Goal: Communication & Community: Answer question/provide support

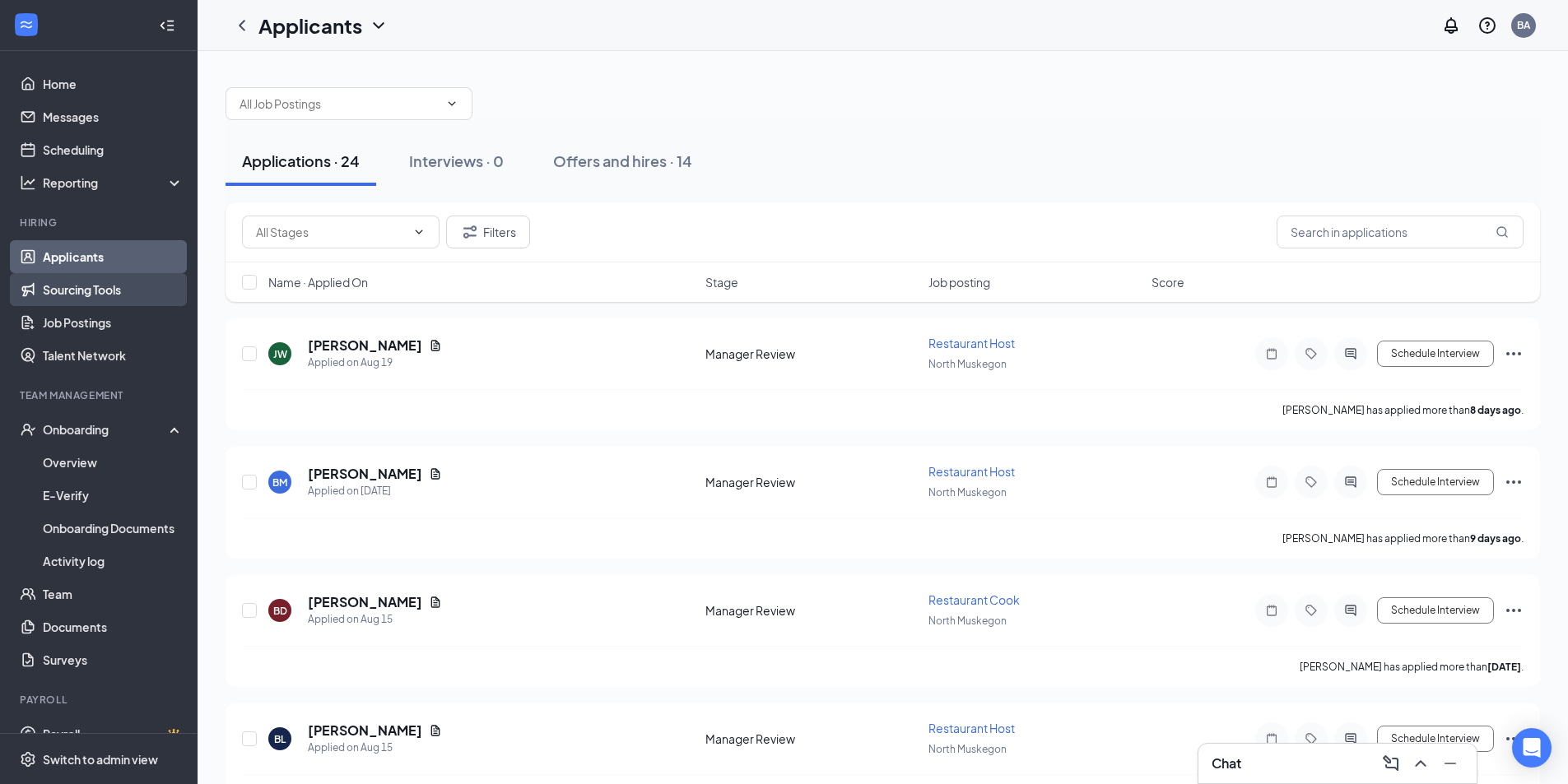
click at [99, 288] on link "Sourcing Tools" at bounding box center [113, 289] width 141 height 33
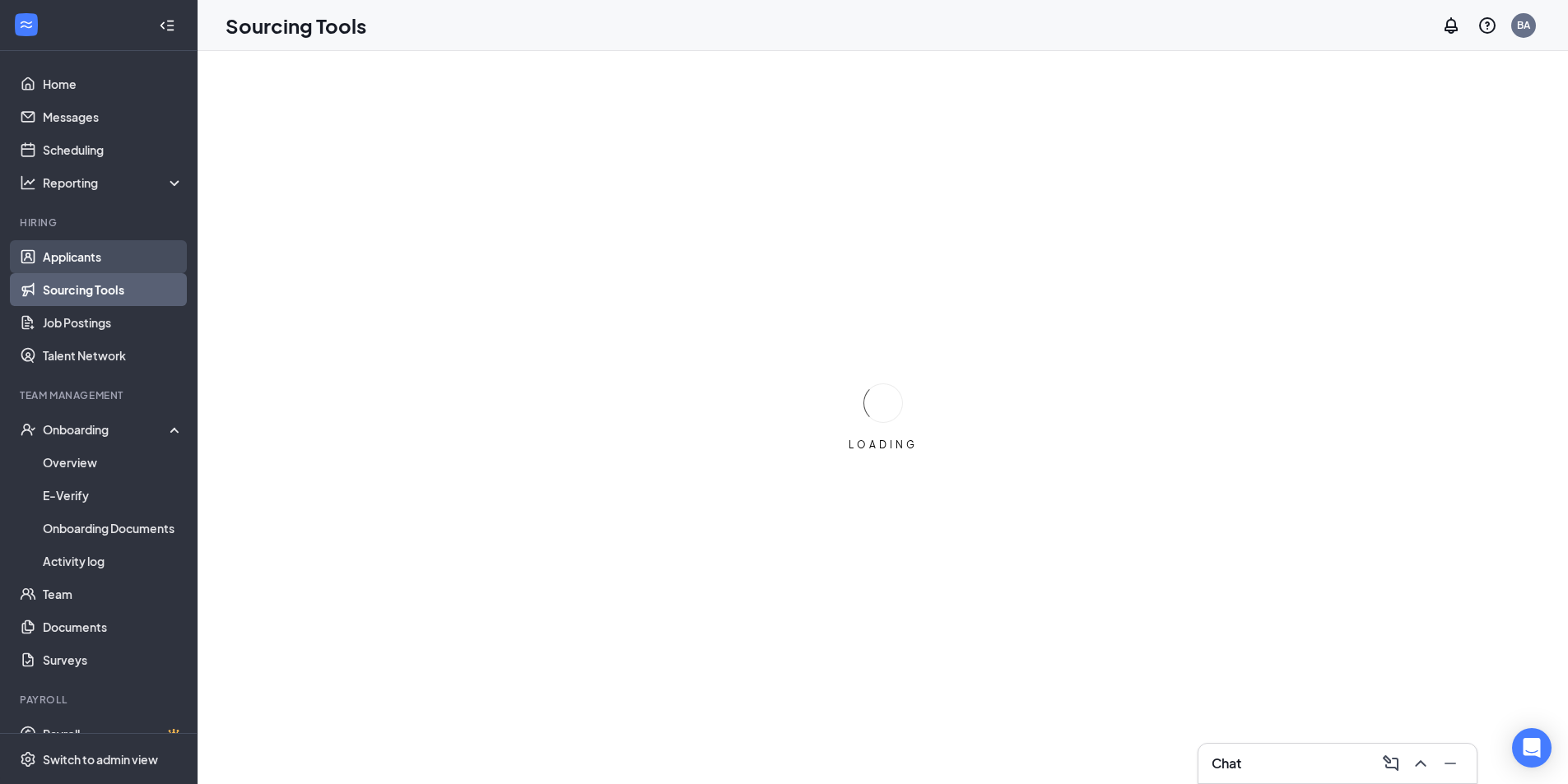
click at [96, 258] on link "Applicants" at bounding box center [113, 256] width 141 height 33
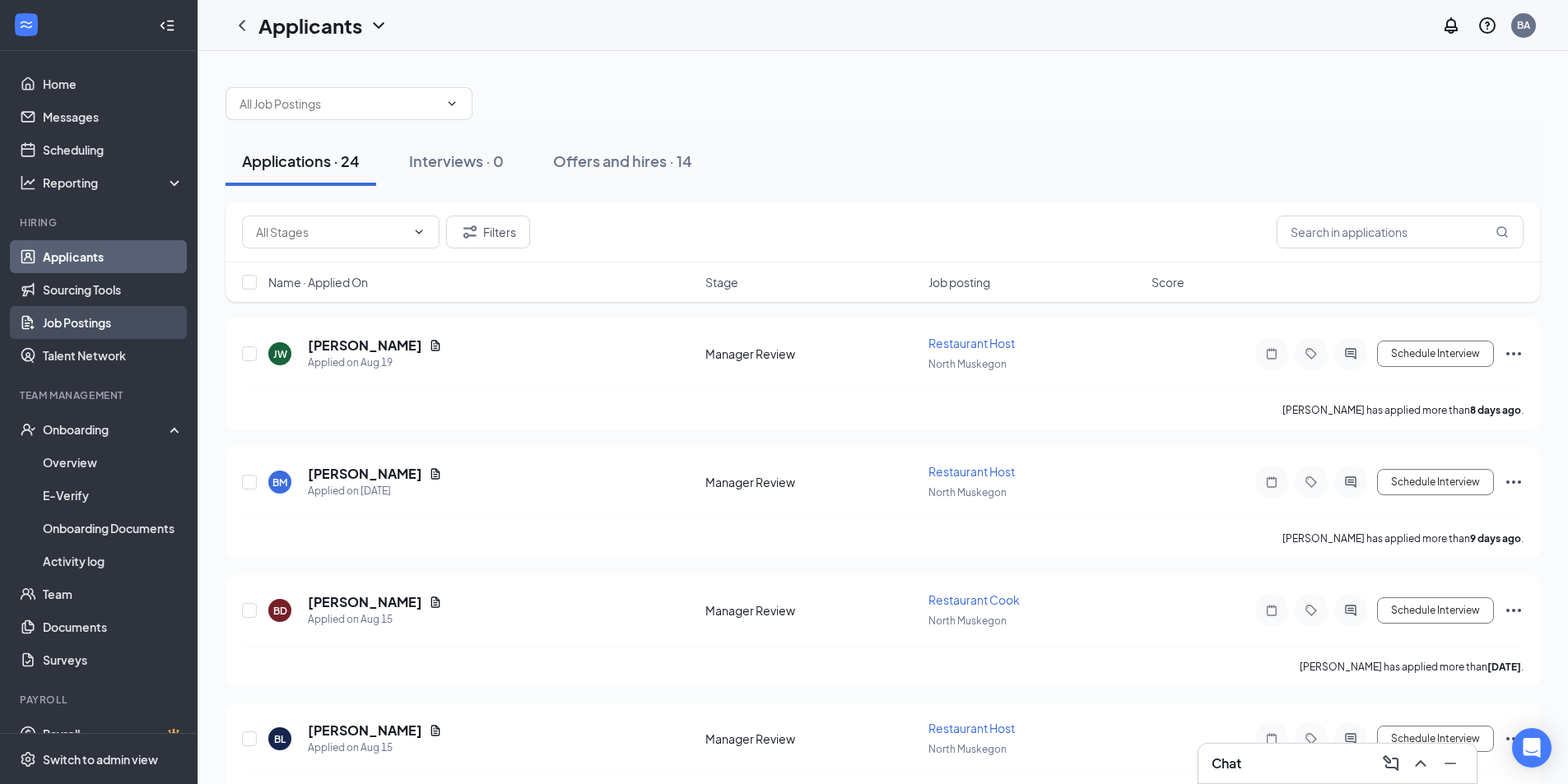
click at [91, 319] on link "Job Postings" at bounding box center [113, 322] width 141 height 33
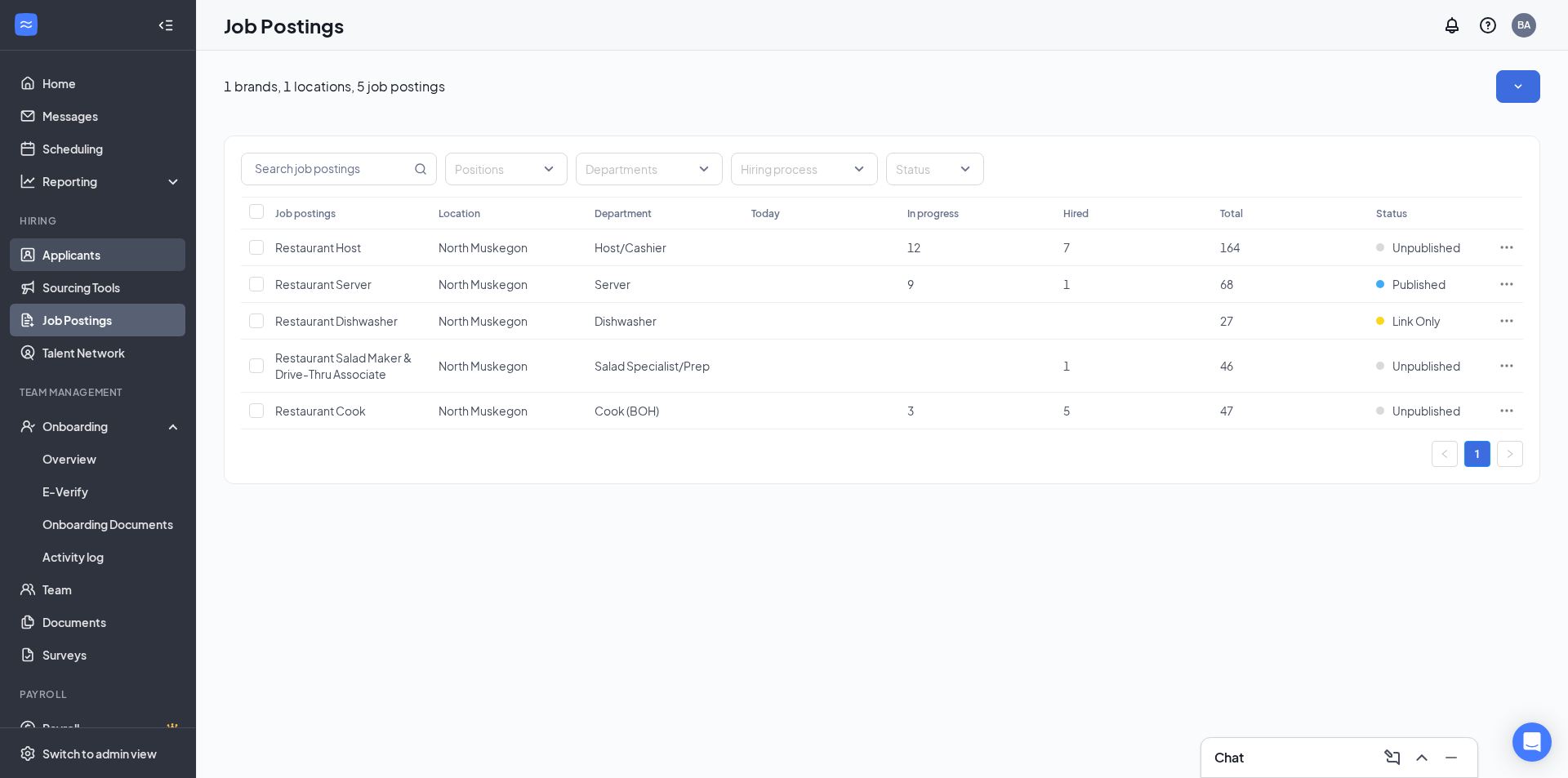
click at [100, 250] on link "Applicants" at bounding box center [112, 254] width 140 height 33
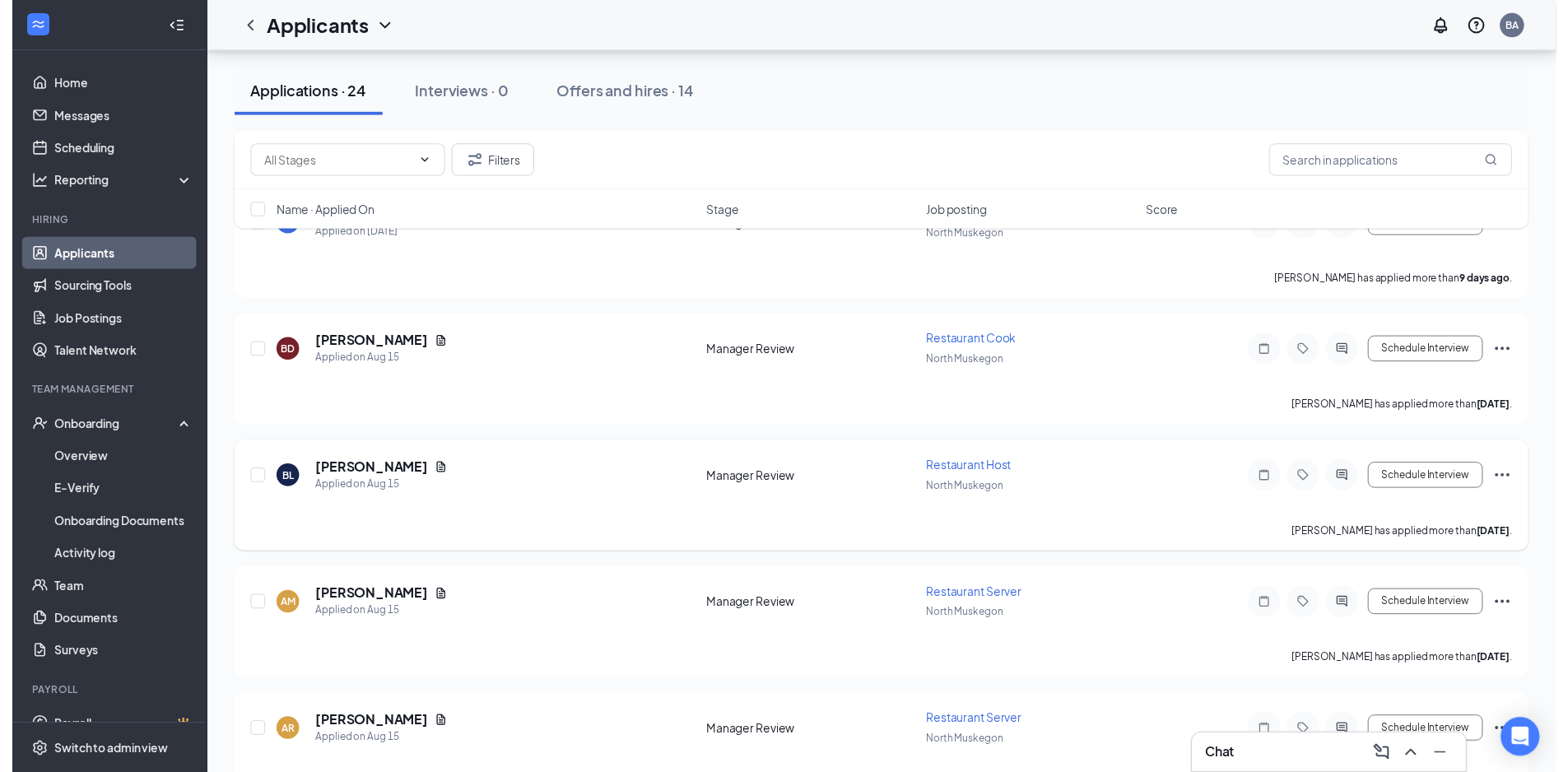
scroll to position [274, 0]
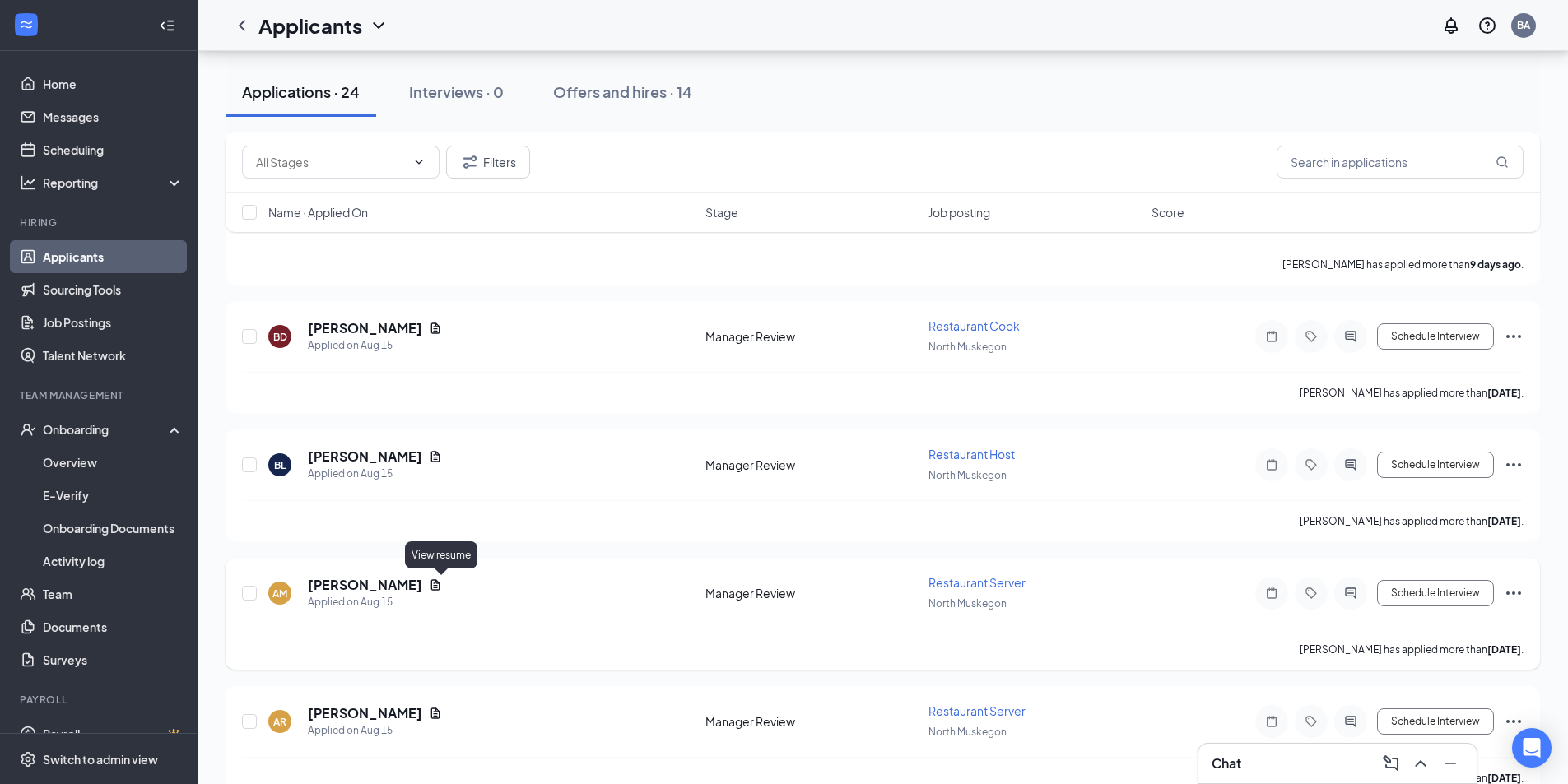
click at [441, 586] on icon "Document" at bounding box center [436, 584] width 9 height 10
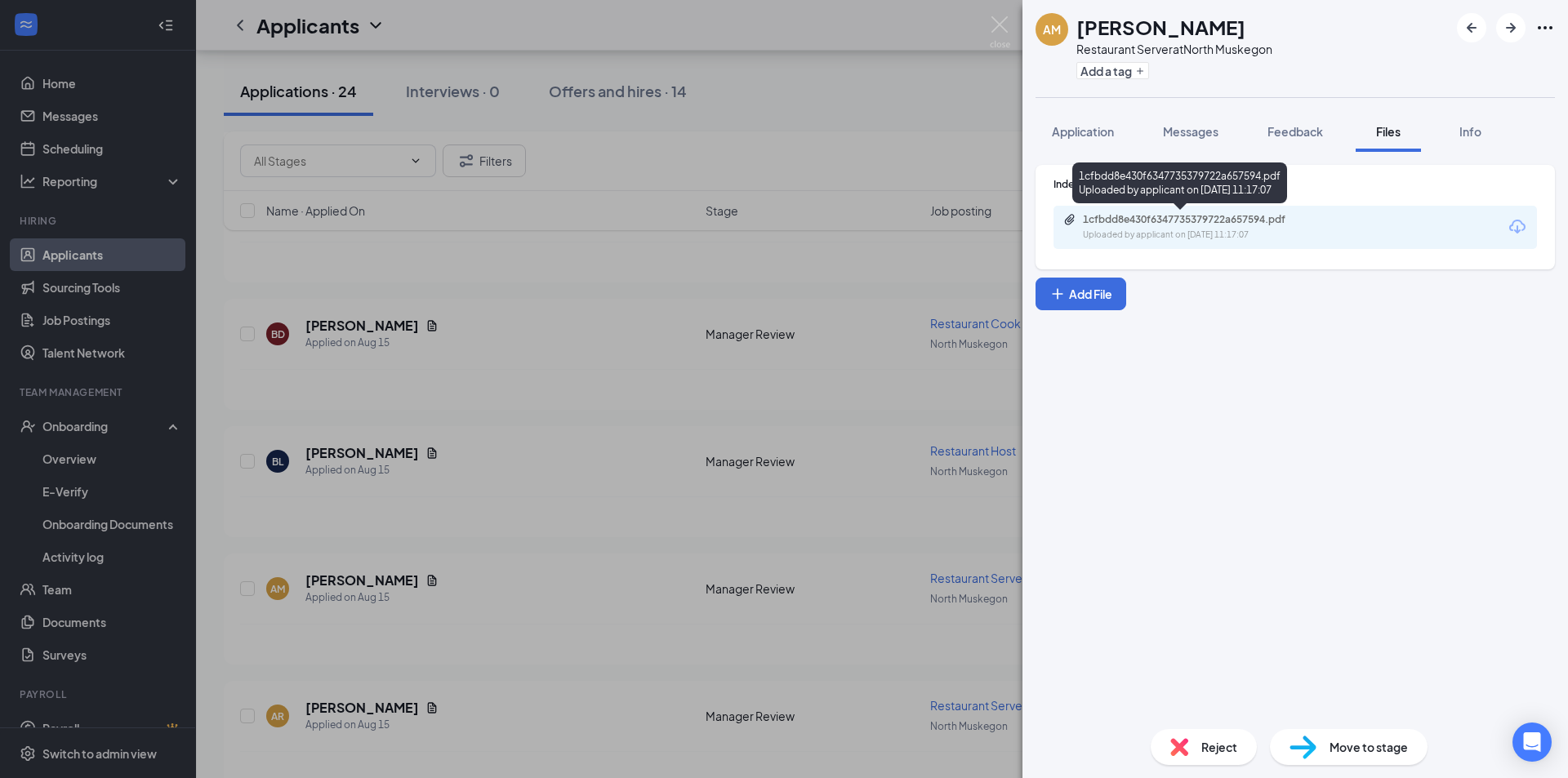
click at [1162, 239] on div "Uploaded by applicant on [DATE] 11:17:07" at bounding box center [1205, 236] width 245 height 13
click at [994, 28] on img at bounding box center [1000, 32] width 21 height 32
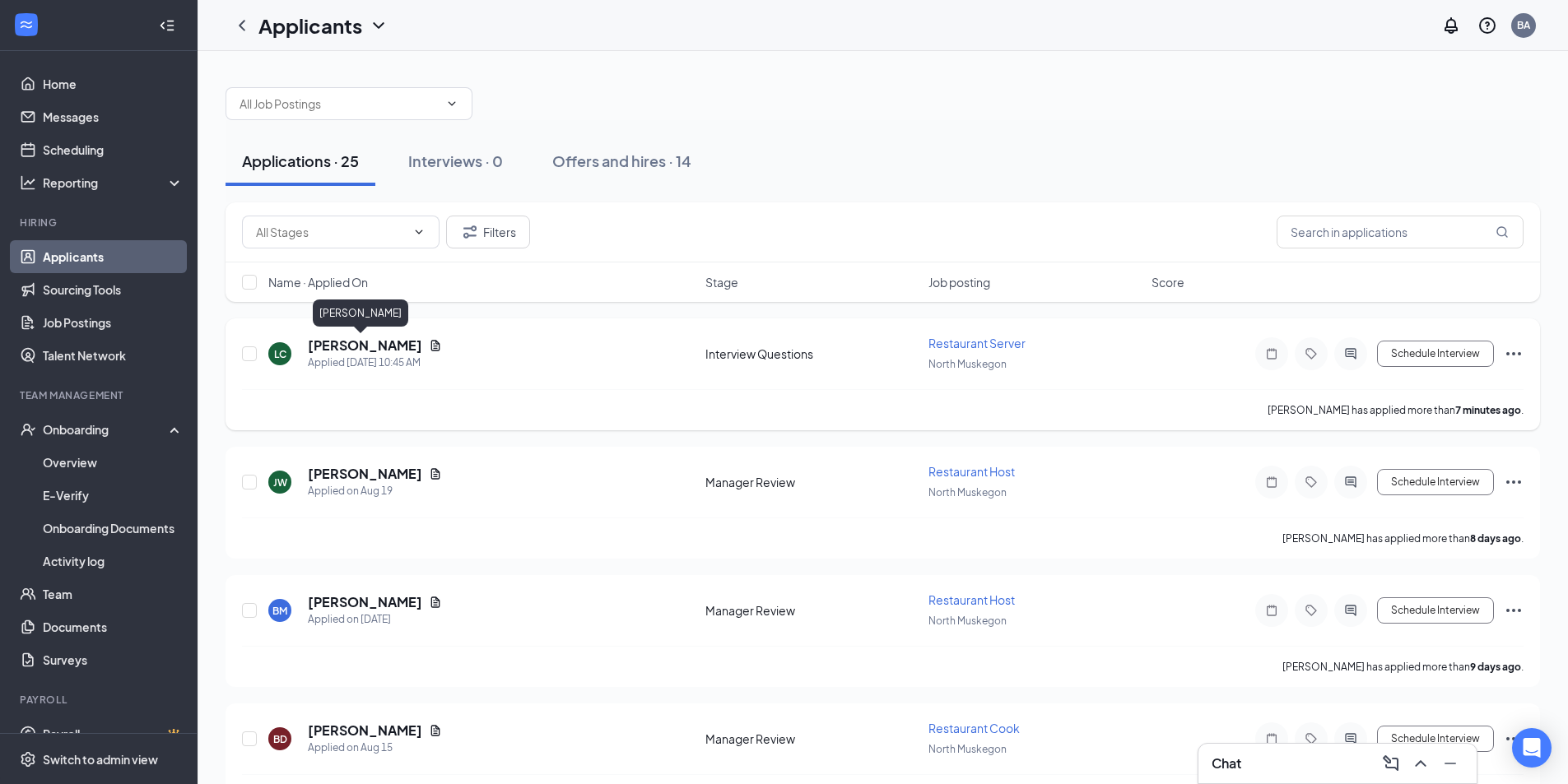
click at [354, 345] on h5 "[PERSON_NAME]" at bounding box center [364, 345] width 114 height 18
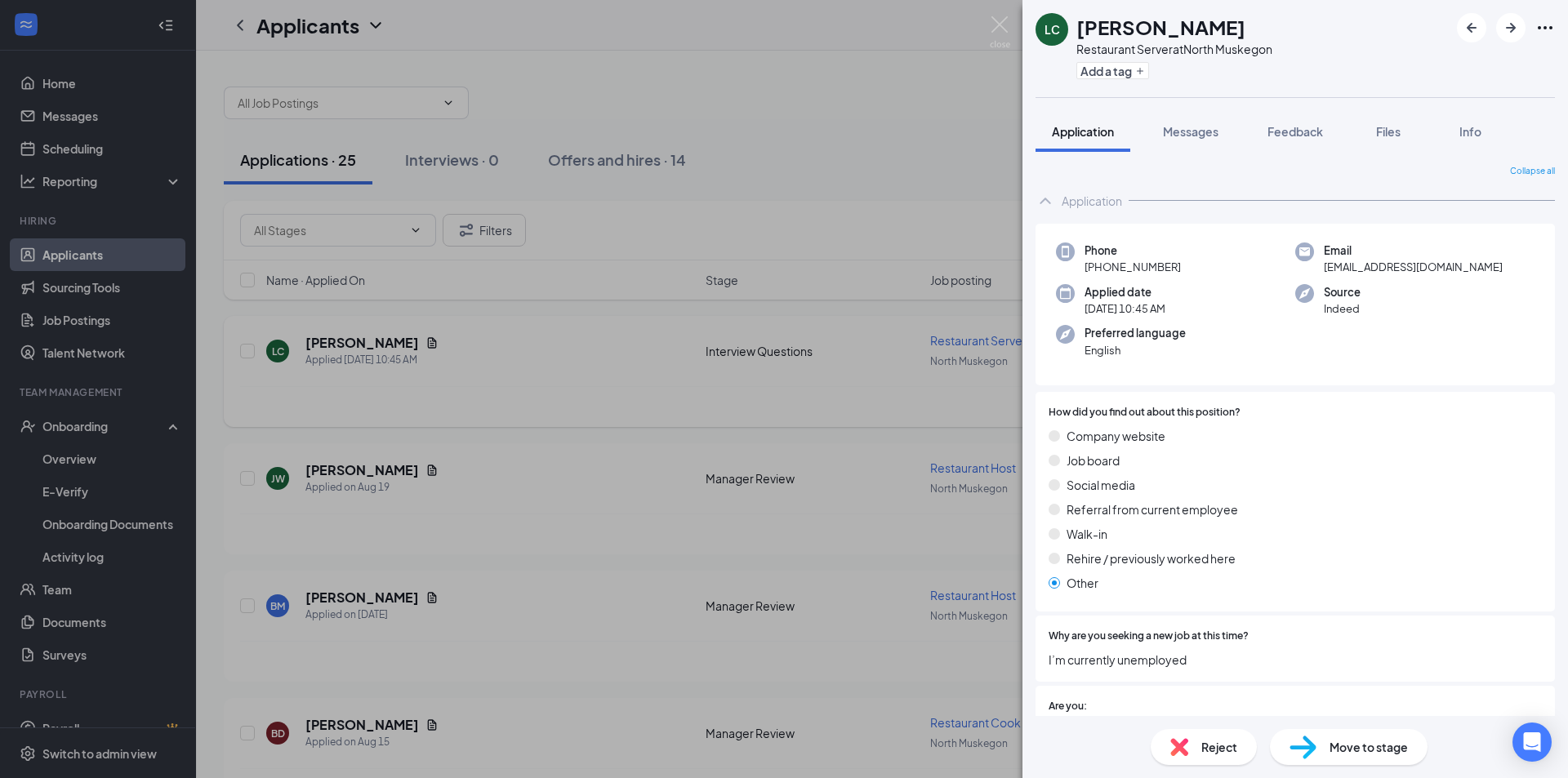
drag, startPoint x: 447, startPoint y: 361, endPoint x: 398, endPoint y: 345, distance: 51.5
click at [448, 360] on div "LC [PERSON_NAME] Restaurant Server at [GEOGRAPHIC_DATA] Add a tag Application M…" at bounding box center [784, 389] width 1568 height 778
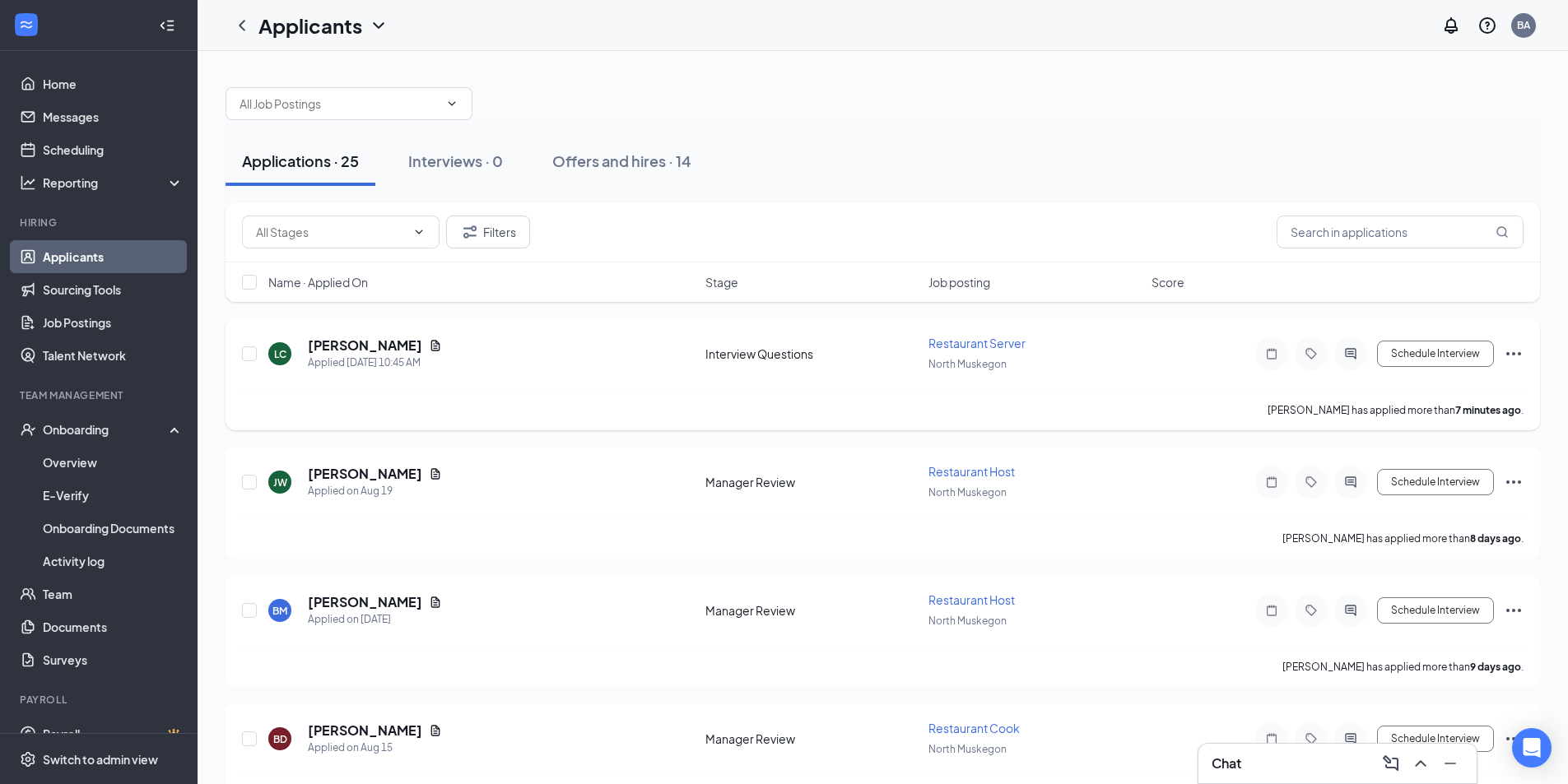
click at [431, 348] on icon "Document" at bounding box center [436, 344] width 9 height 10
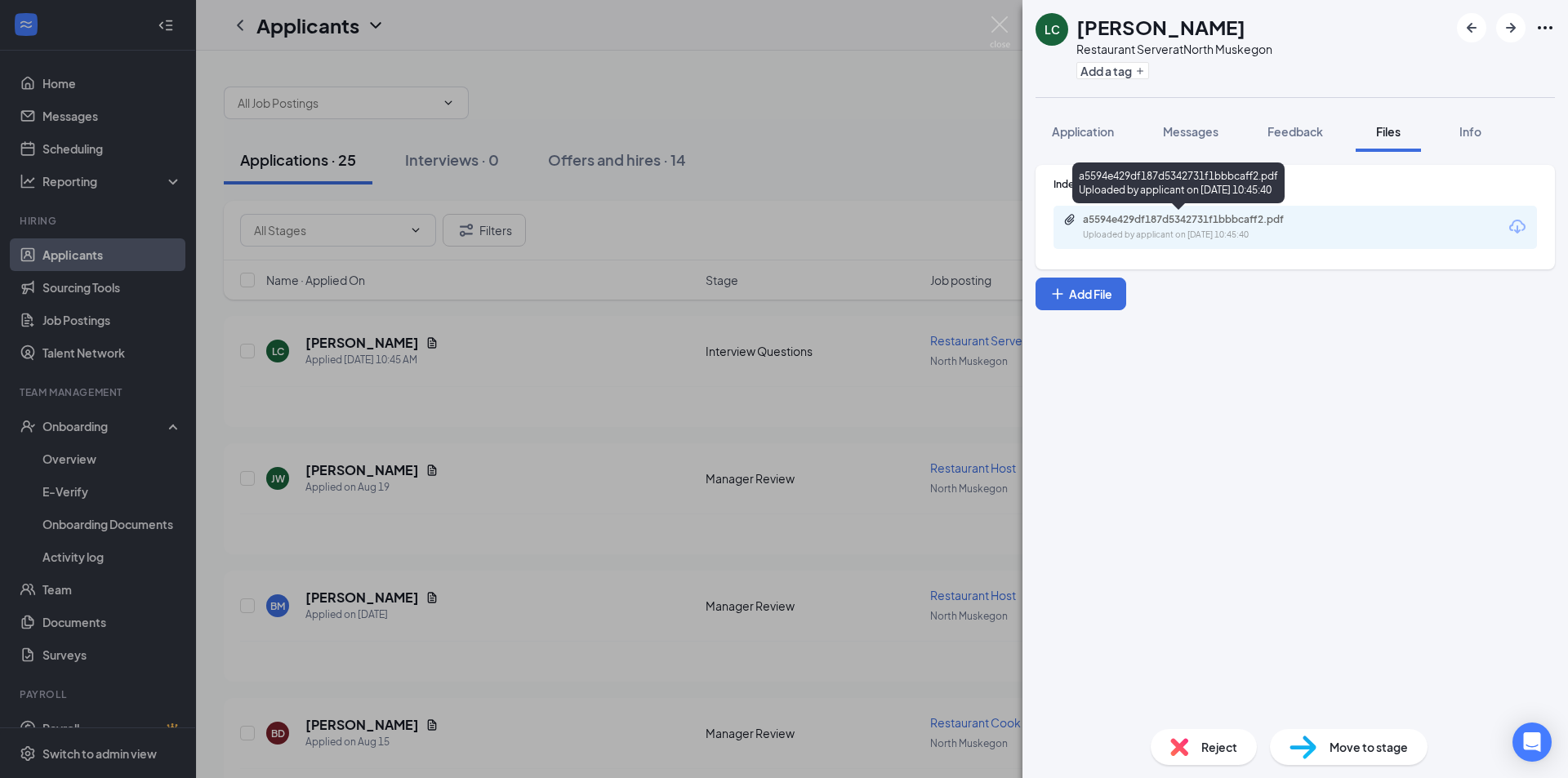
click at [1156, 232] on div "Uploaded by applicant on [DATE] 10:45:40" at bounding box center [1205, 236] width 245 height 13
click at [1116, 137] on button "Application" at bounding box center [1082, 131] width 95 height 41
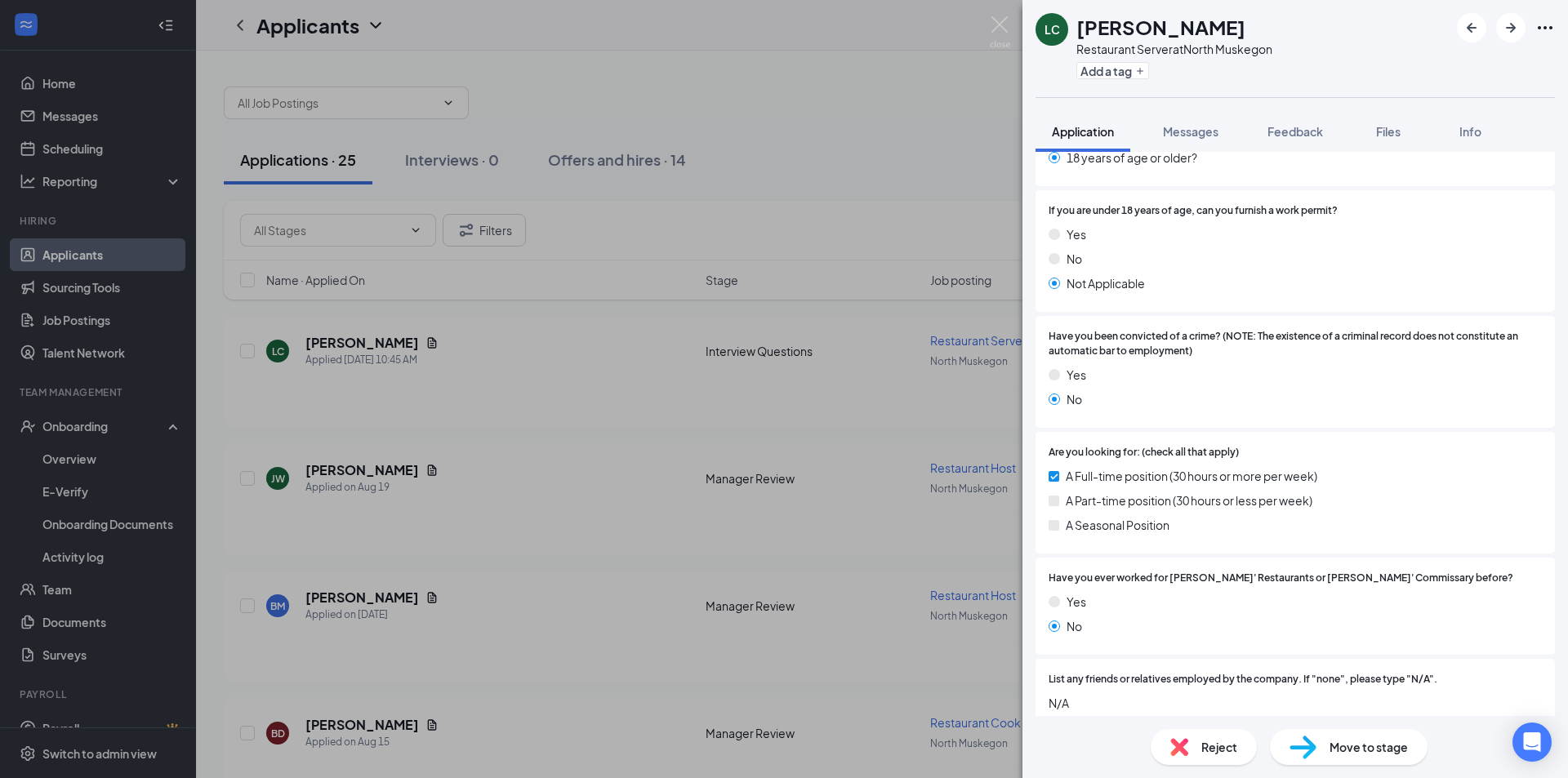
scroll to position [191, 0]
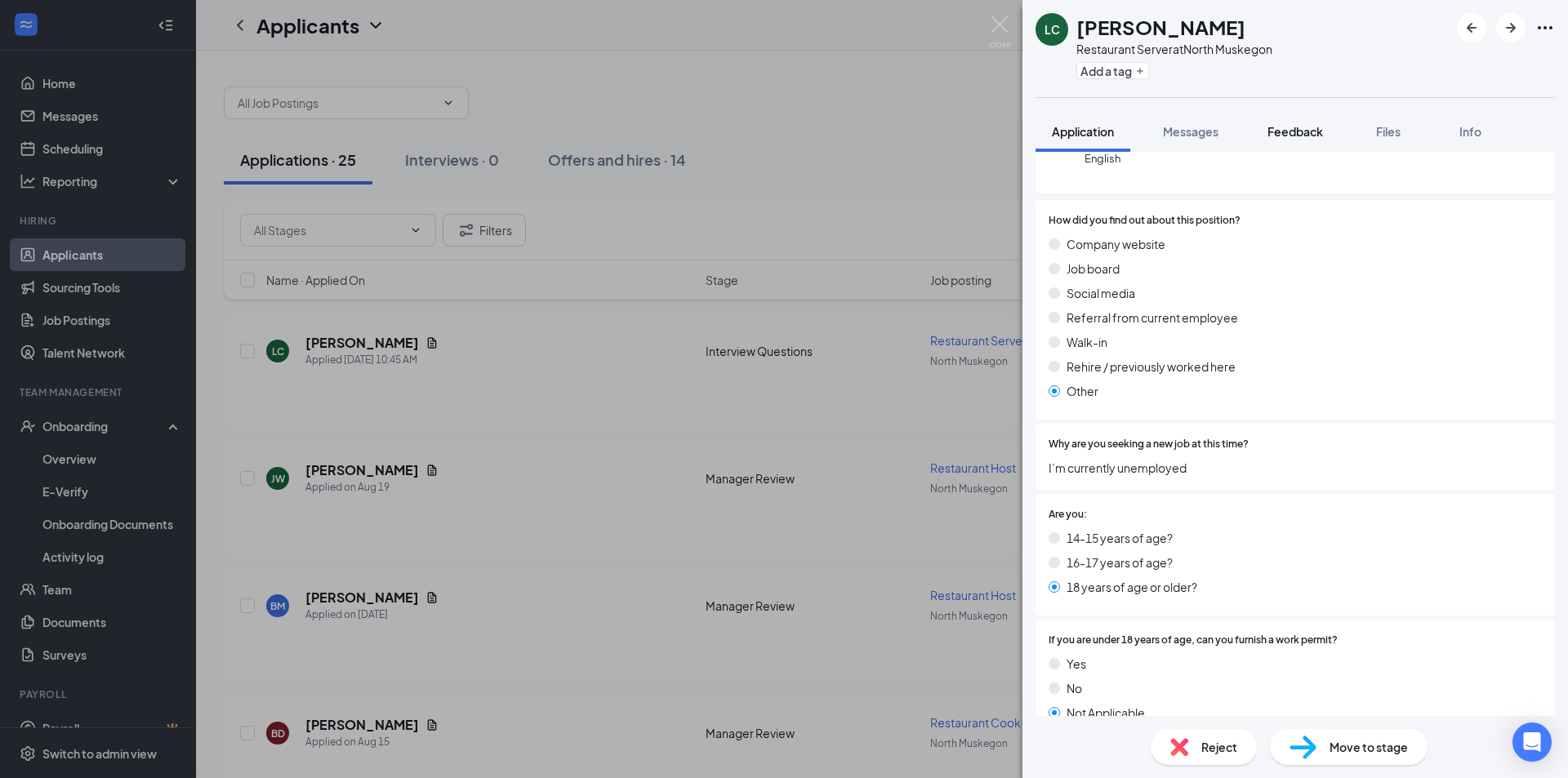
click at [1293, 130] on span "Feedback" at bounding box center [1294, 131] width 55 height 15
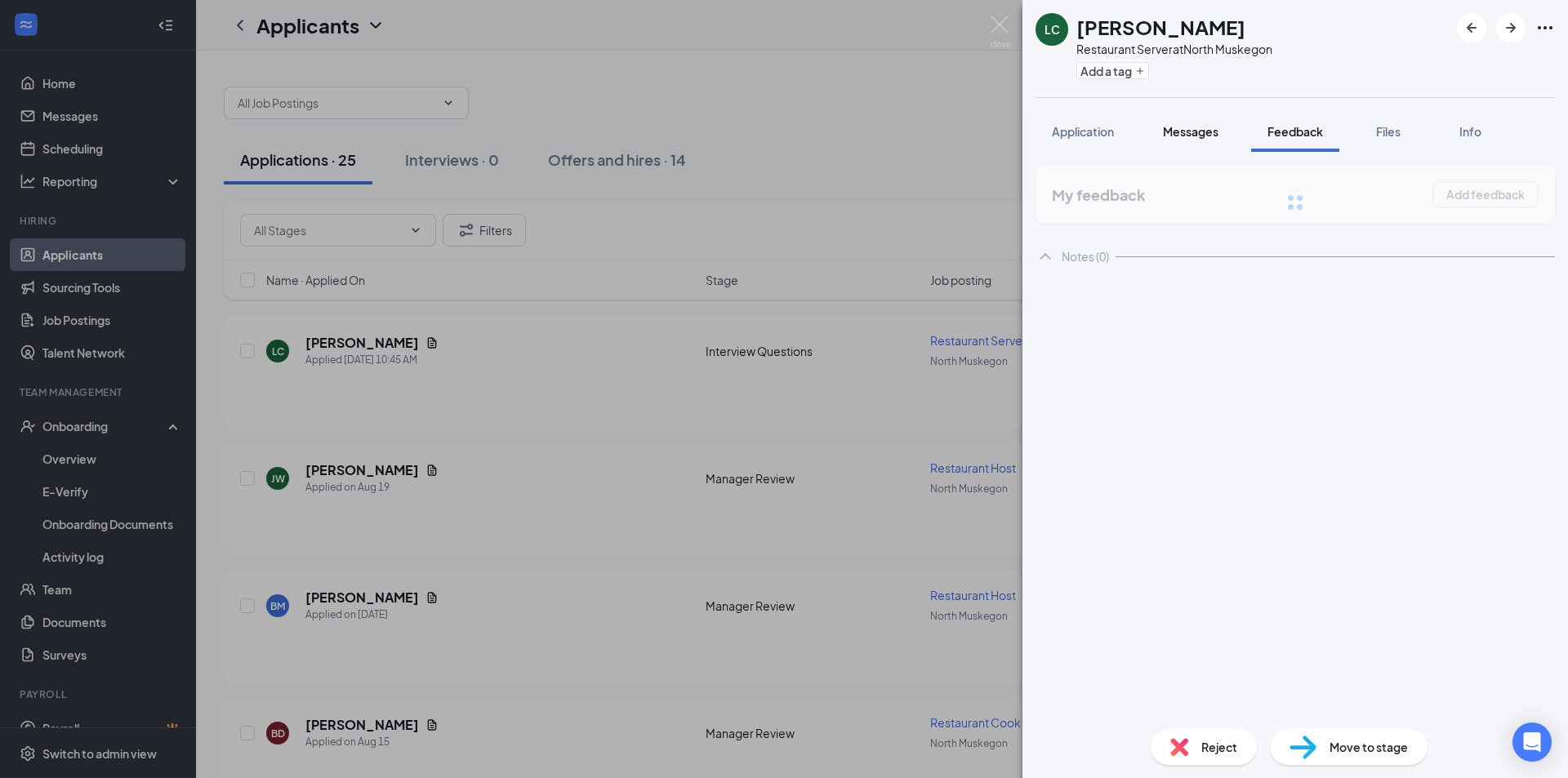
click at [1199, 140] on div "LC [PERSON_NAME] Restaurant Server at [GEOGRAPHIC_DATA] Add a tag Application M…" at bounding box center [1294, 389] width 545 height 778
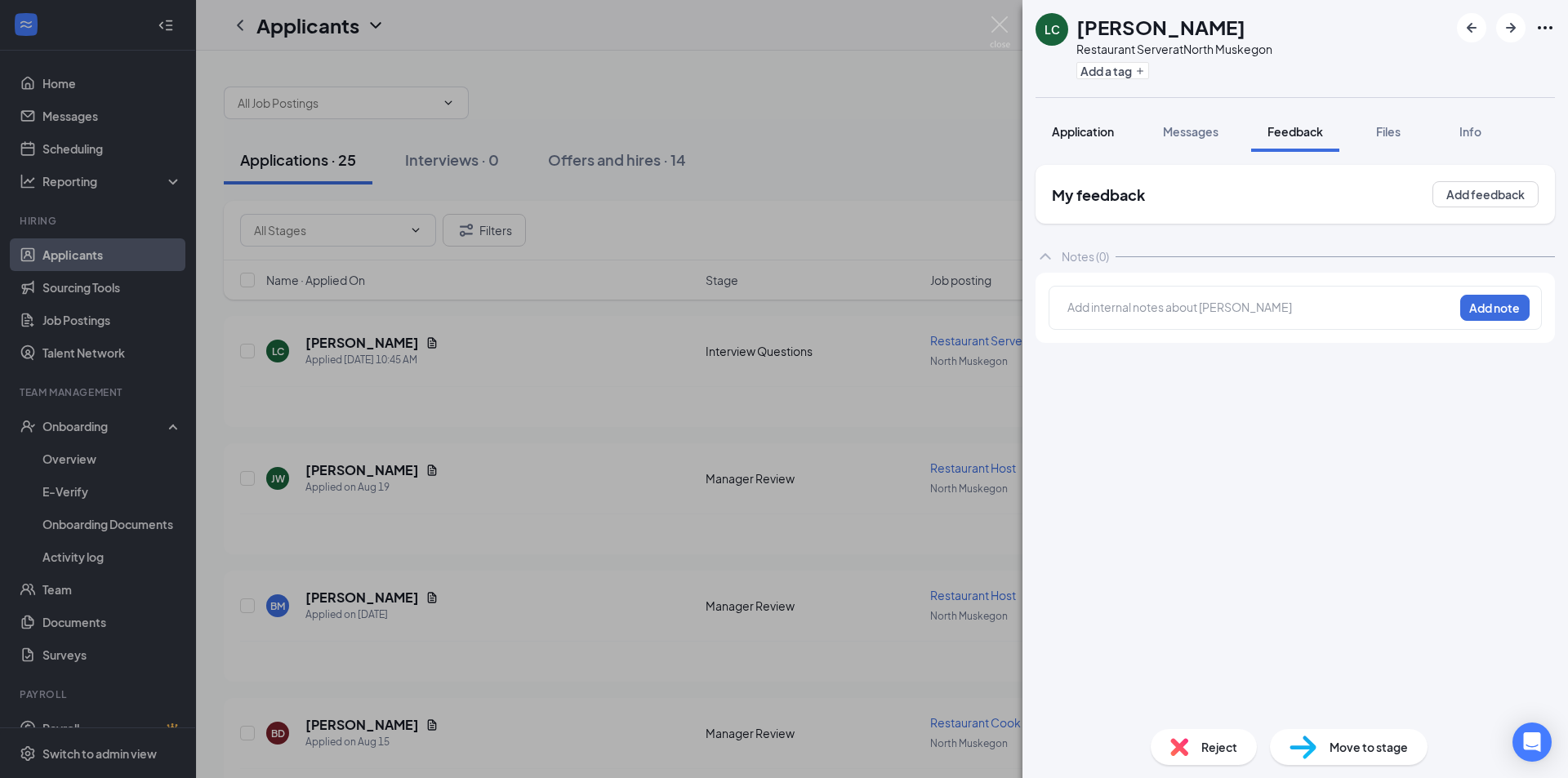
click at [1081, 129] on span "Application" at bounding box center [1083, 131] width 62 height 15
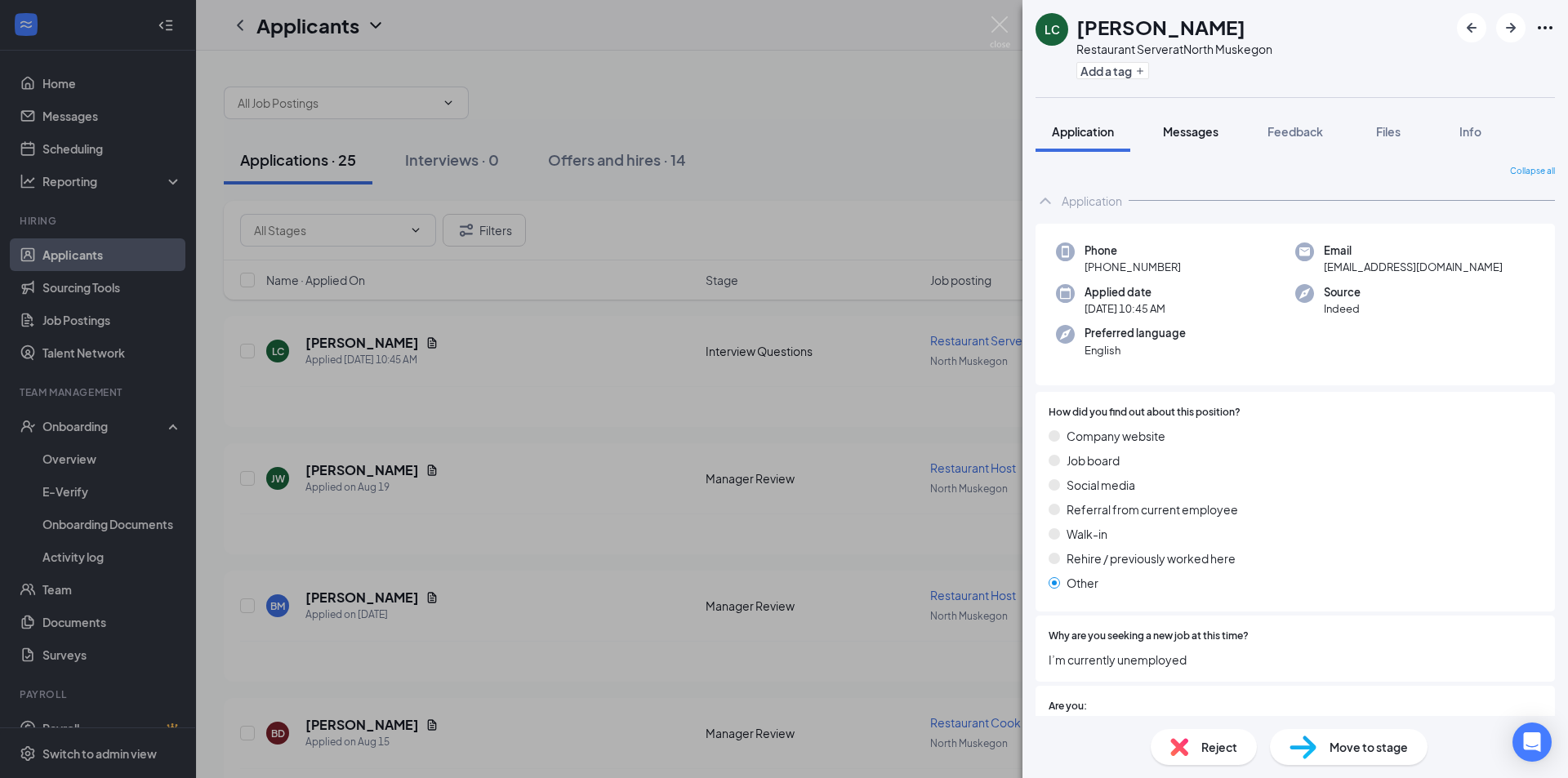
click at [1217, 132] on span "Messages" at bounding box center [1190, 131] width 55 height 15
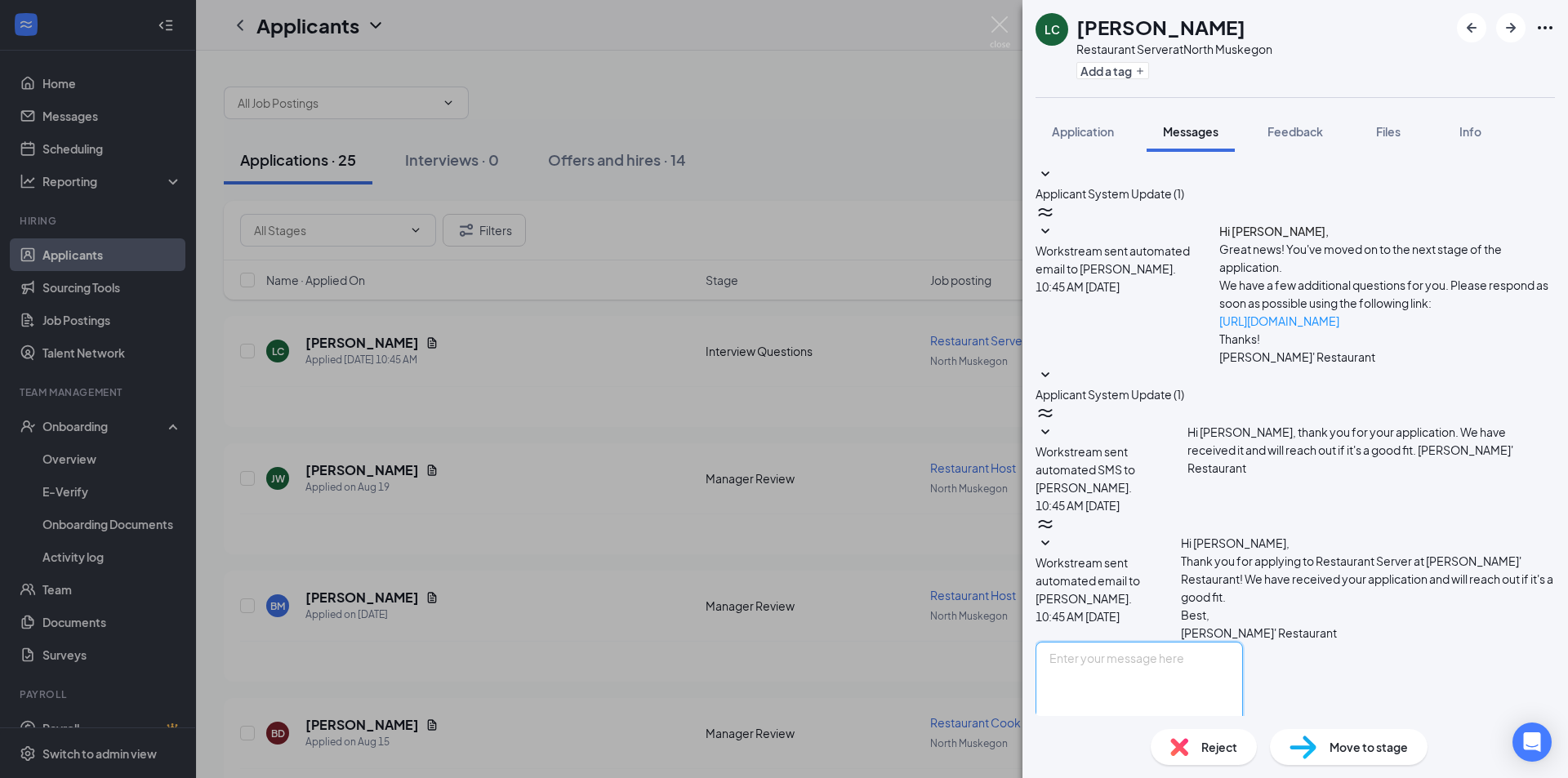
click at [1179, 642] on textarea at bounding box center [1138, 691] width 207 height 98
click at [1073, 642] on textarea "What is your availability mon-sat?" at bounding box center [1138, 691] width 207 height 98
click at [1242, 642] on textarea "Hi [PERSON_NAME], What is your availability mon-sat?" at bounding box center [1138, 691] width 207 height 98
type textarea "Hi [PERSON_NAME], What is your availability mon-sat? Have a great day."
click at [1242, 740] on button "Send" at bounding box center [1228, 768] width 28 height 56
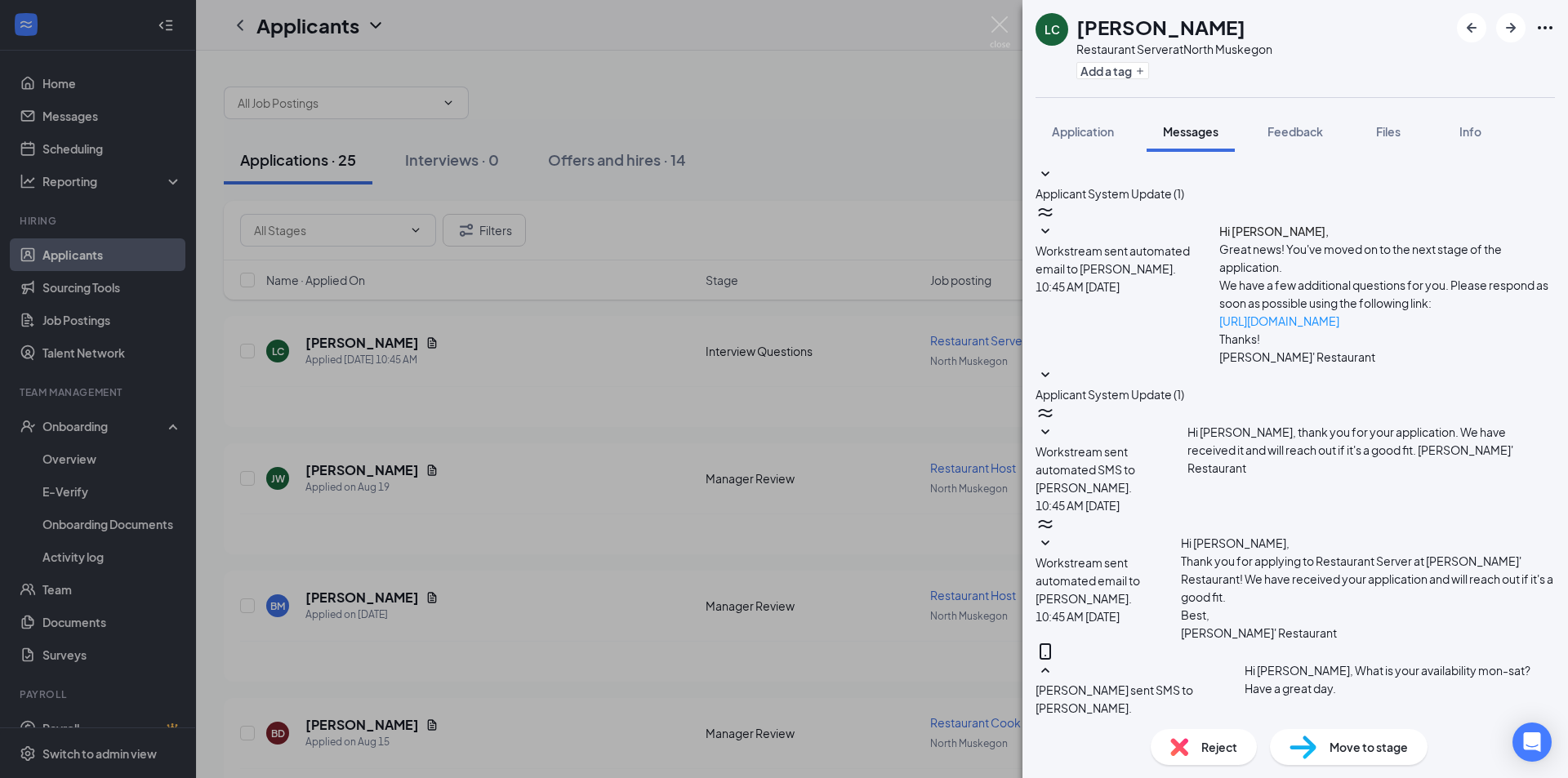
scroll to position [29, 0]
click at [820, 65] on div "LC [PERSON_NAME] Restaurant Server at [GEOGRAPHIC_DATA] Add a tag Application M…" at bounding box center [784, 389] width 1568 height 778
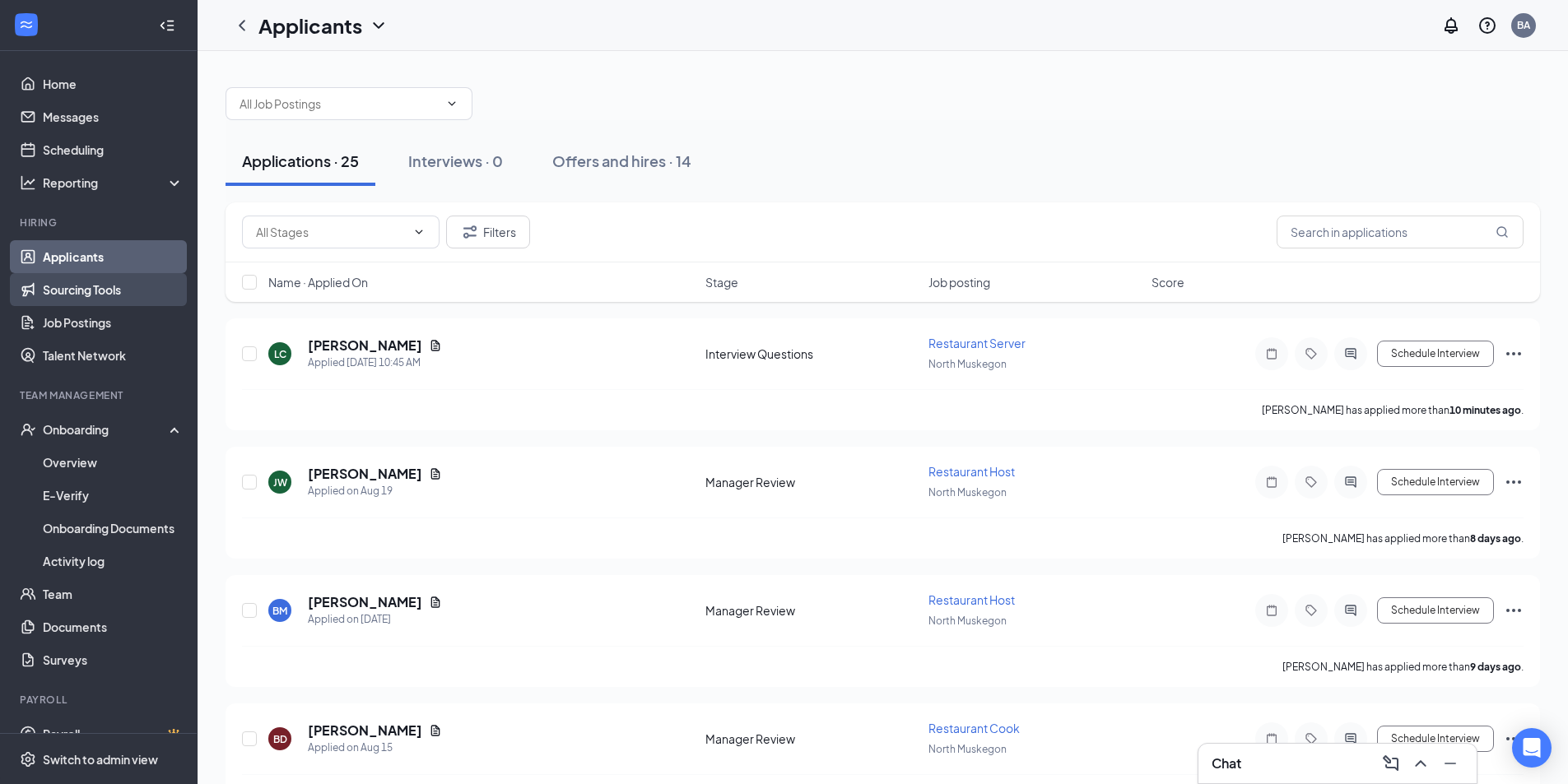
click at [90, 292] on link "Sourcing Tools" at bounding box center [113, 289] width 141 height 33
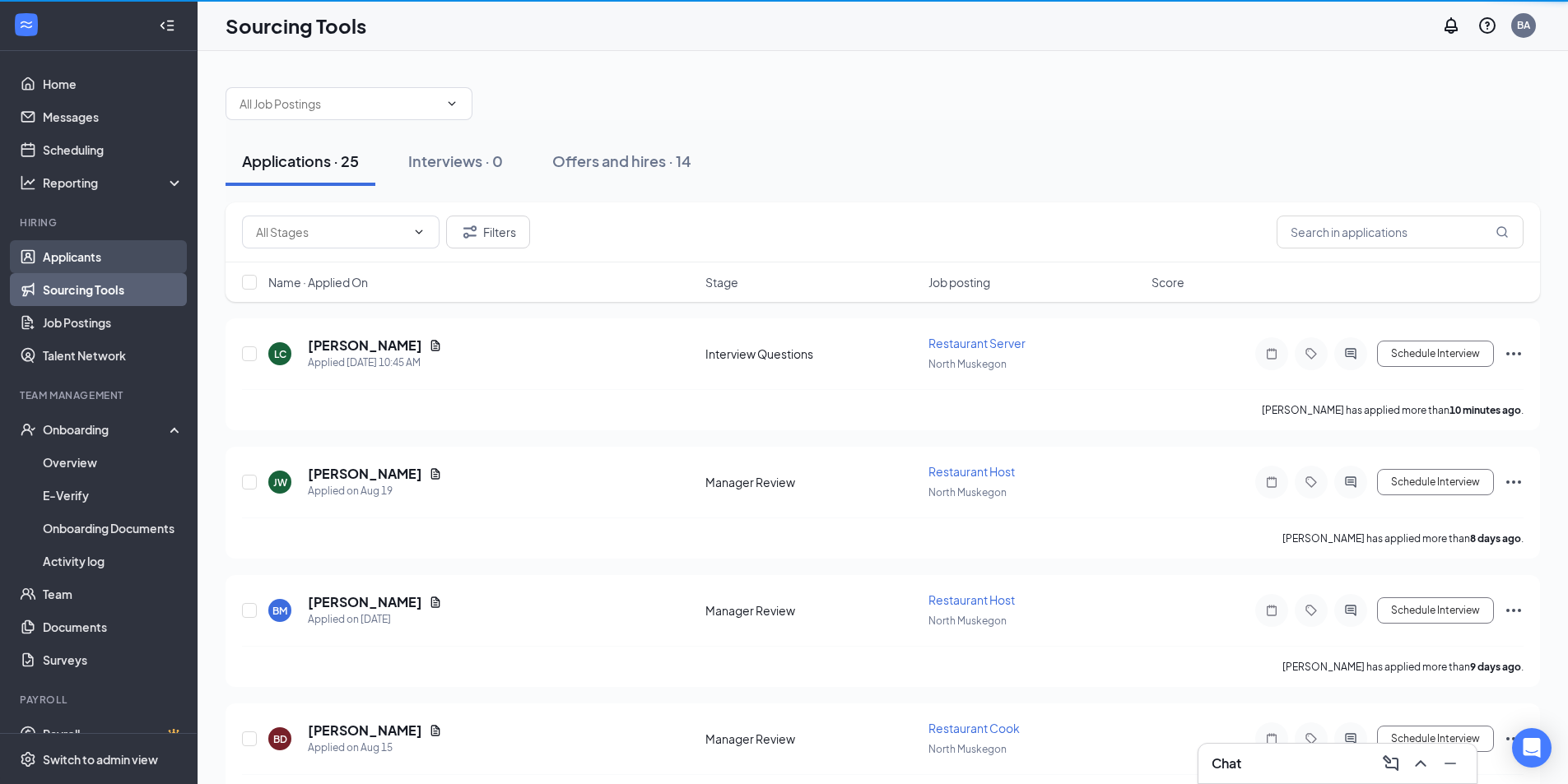
click at [94, 253] on link "Applicants" at bounding box center [113, 256] width 141 height 33
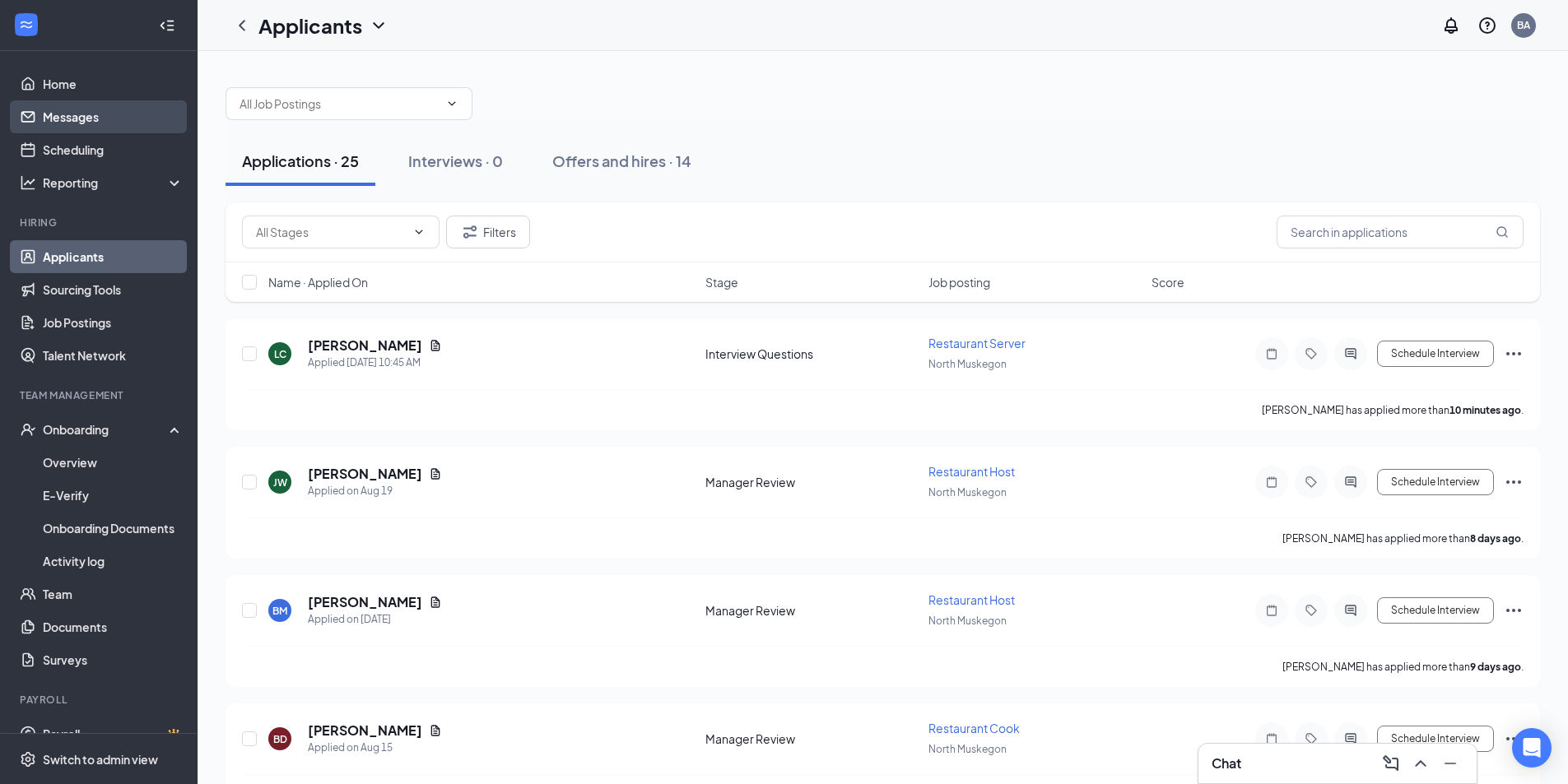
click at [92, 126] on link "Messages" at bounding box center [113, 116] width 141 height 33
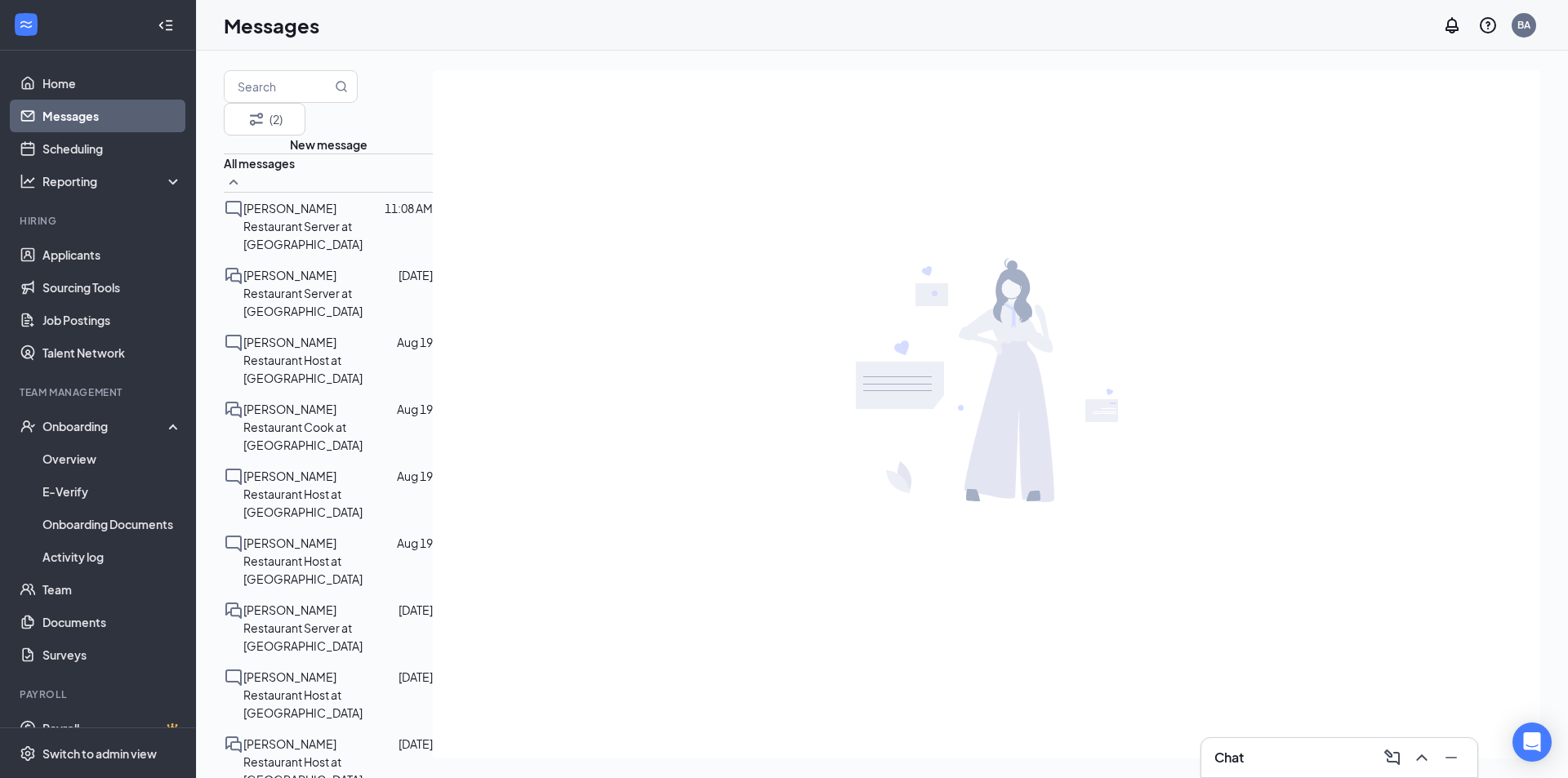
click at [347, 237] on p "Restaurant Server at [GEOGRAPHIC_DATA]" at bounding box center [338, 235] width 190 height 36
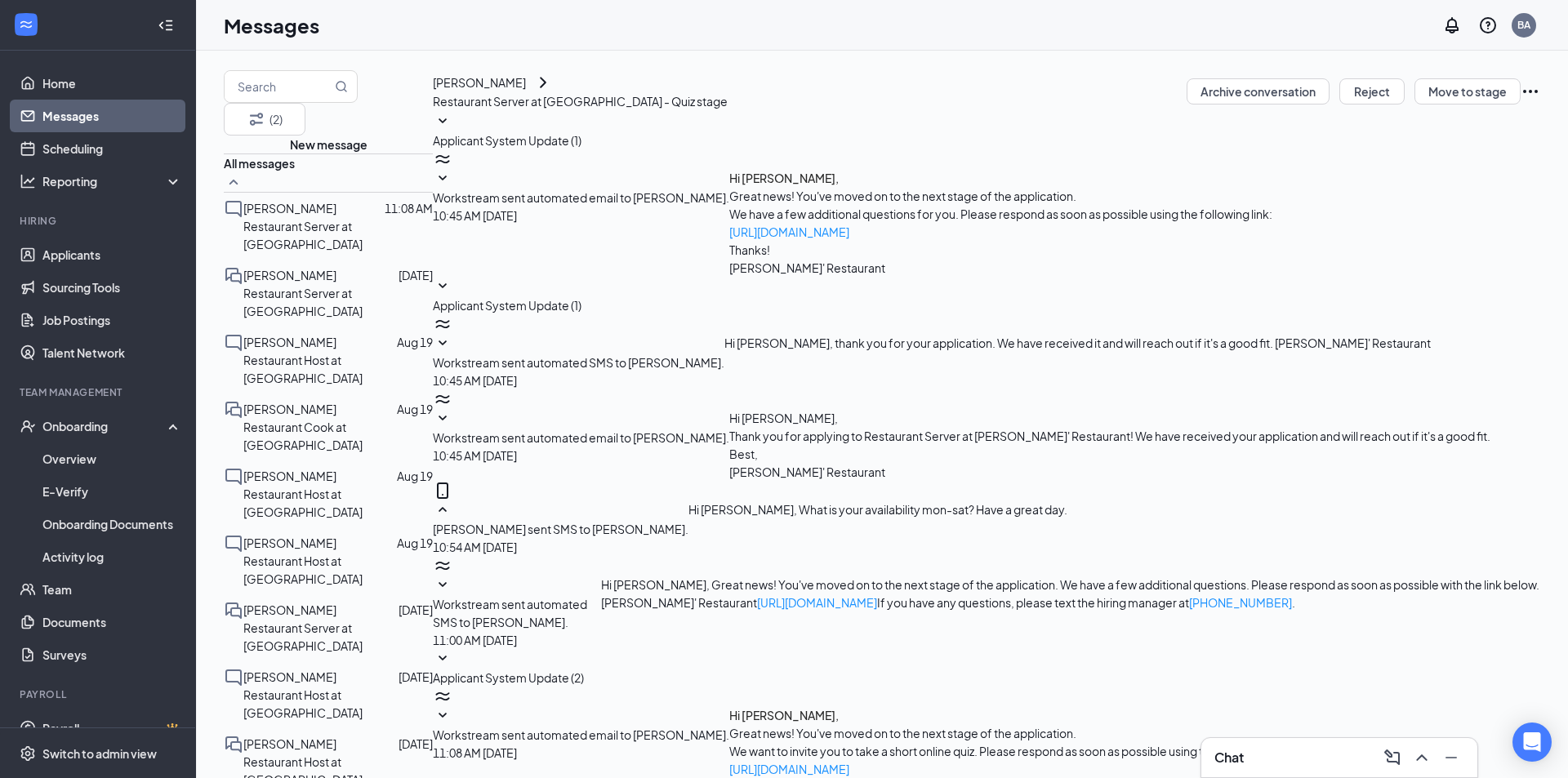
scroll to position [99, 0]
click at [110, 154] on link "Scheduling" at bounding box center [112, 148] width 140 height 33
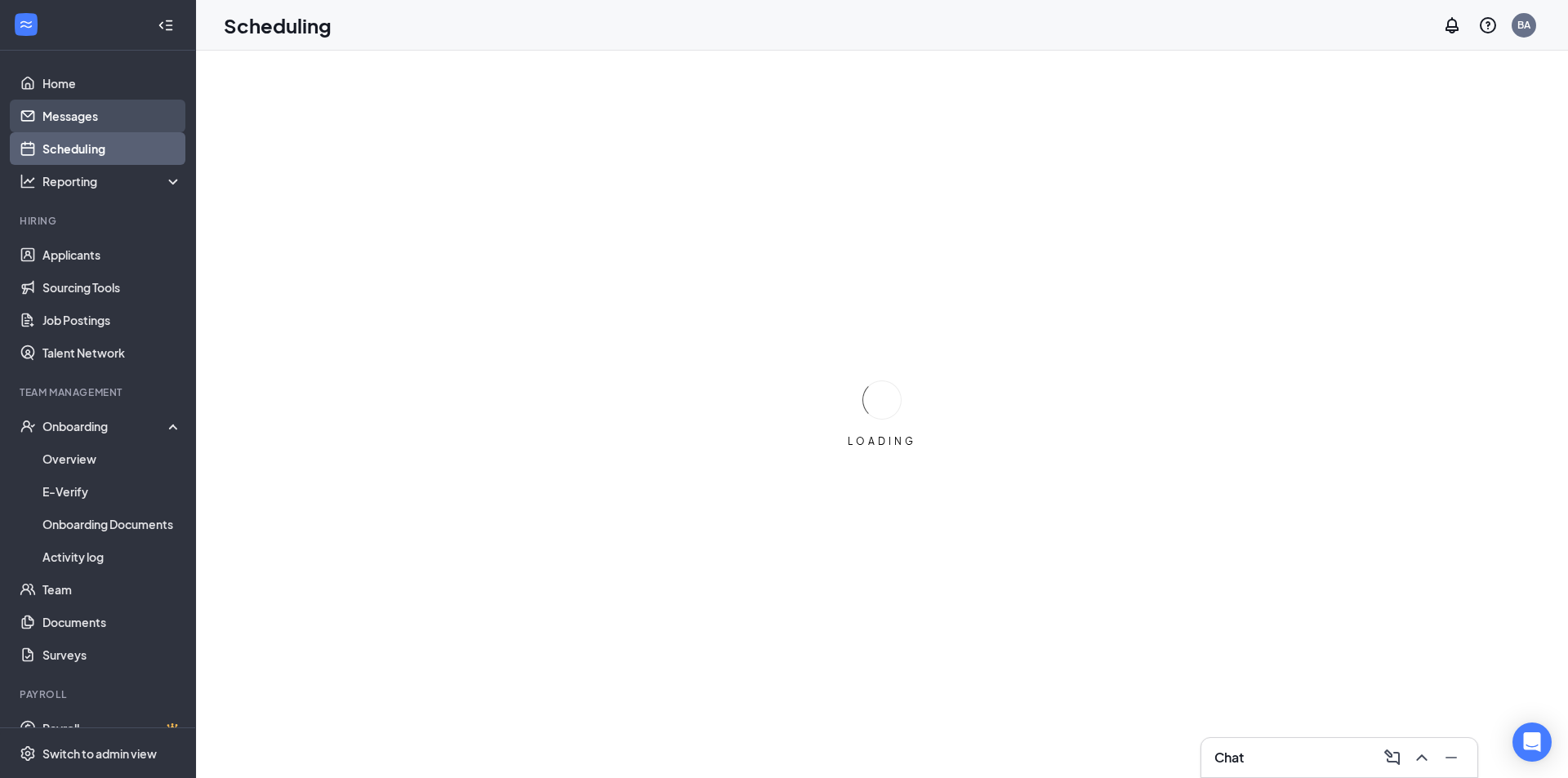
click at [107, 115] on link "Messages" at bounding box center [112, 115] width 140 height 33
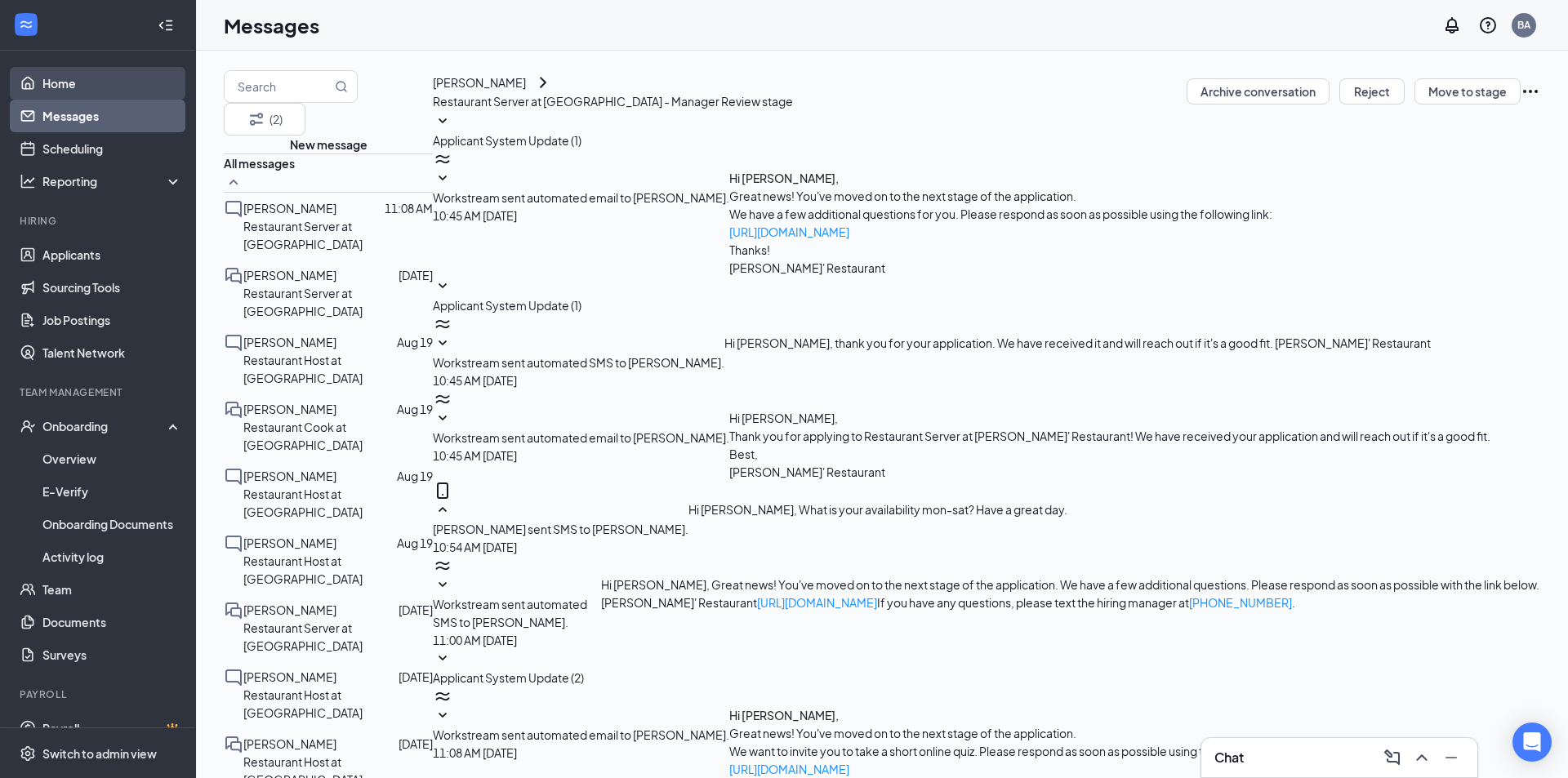
click at [97, 78] on link "Home" at bounding box center [112, 83] width 140 height 33
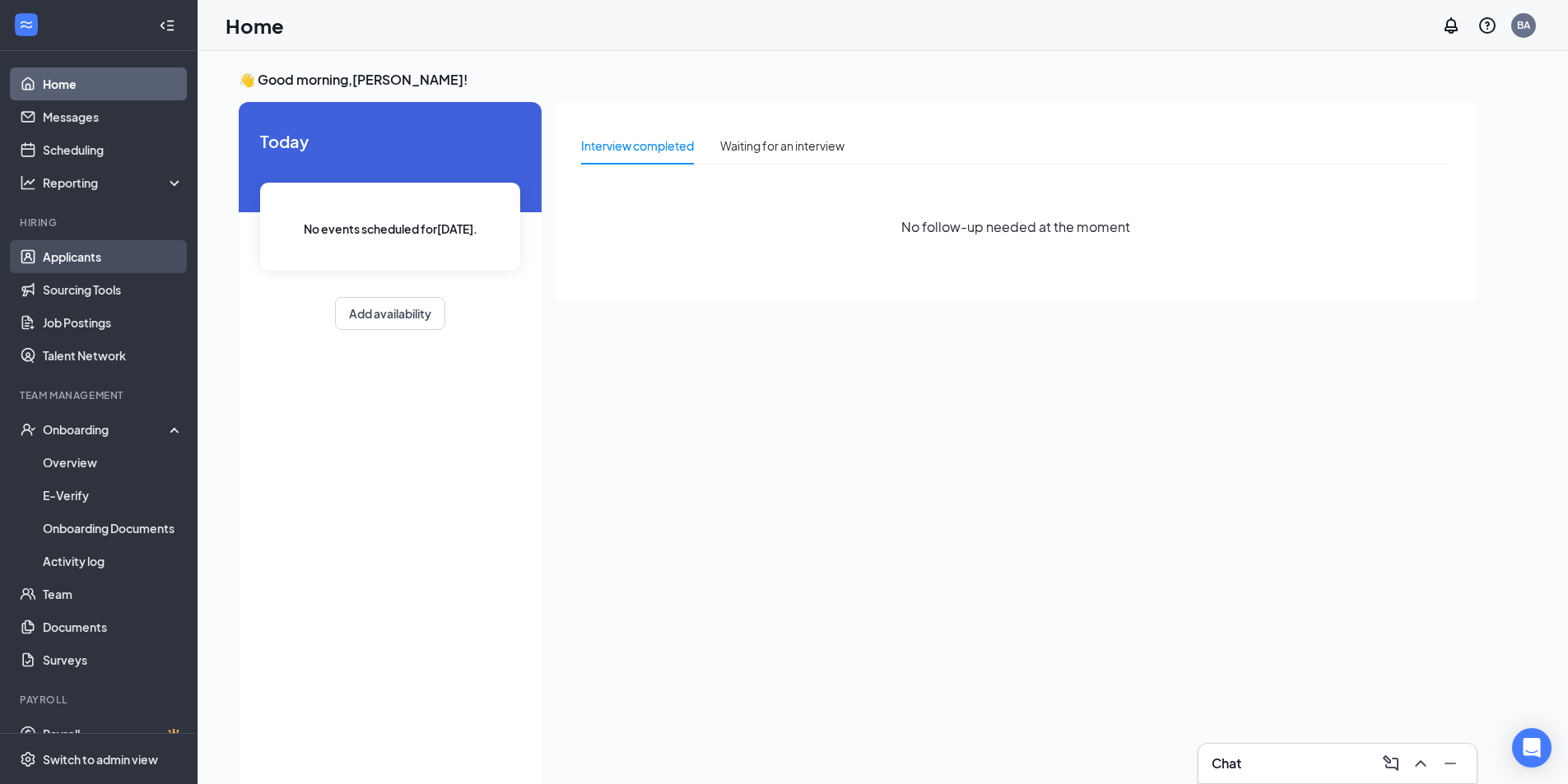
click at [96, 244] on link "Applicants" at bounding box center [113, 256] width 141 height 33
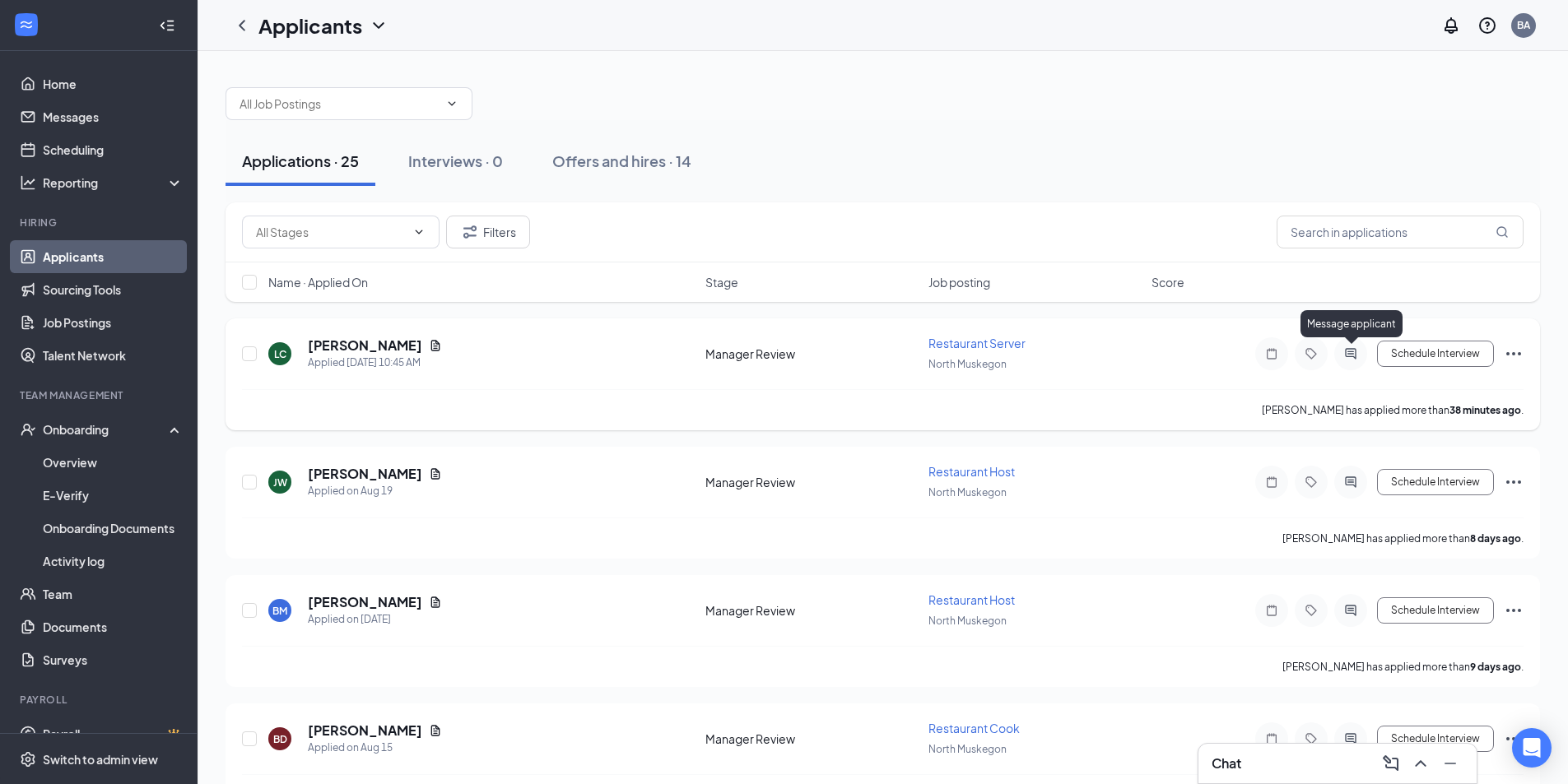
click at [1348, 352] on icon "ActiveChat" at bounding box center [1350, 353] width 10 height 10
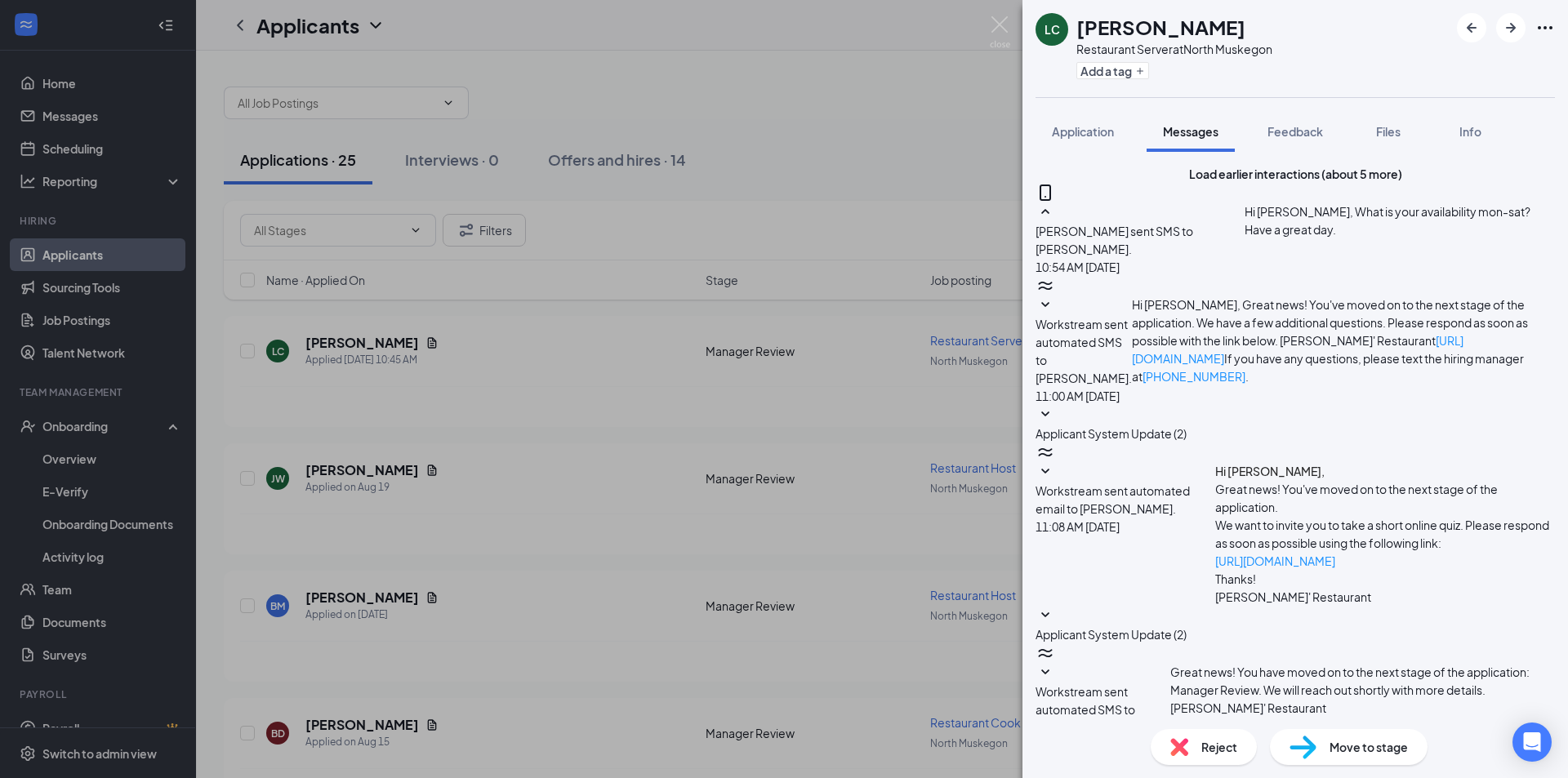
scroll to position [247, 0]
type textarea "D"
type textarea "Would you be able to come in for a interview at 1:30 [DATE]?"
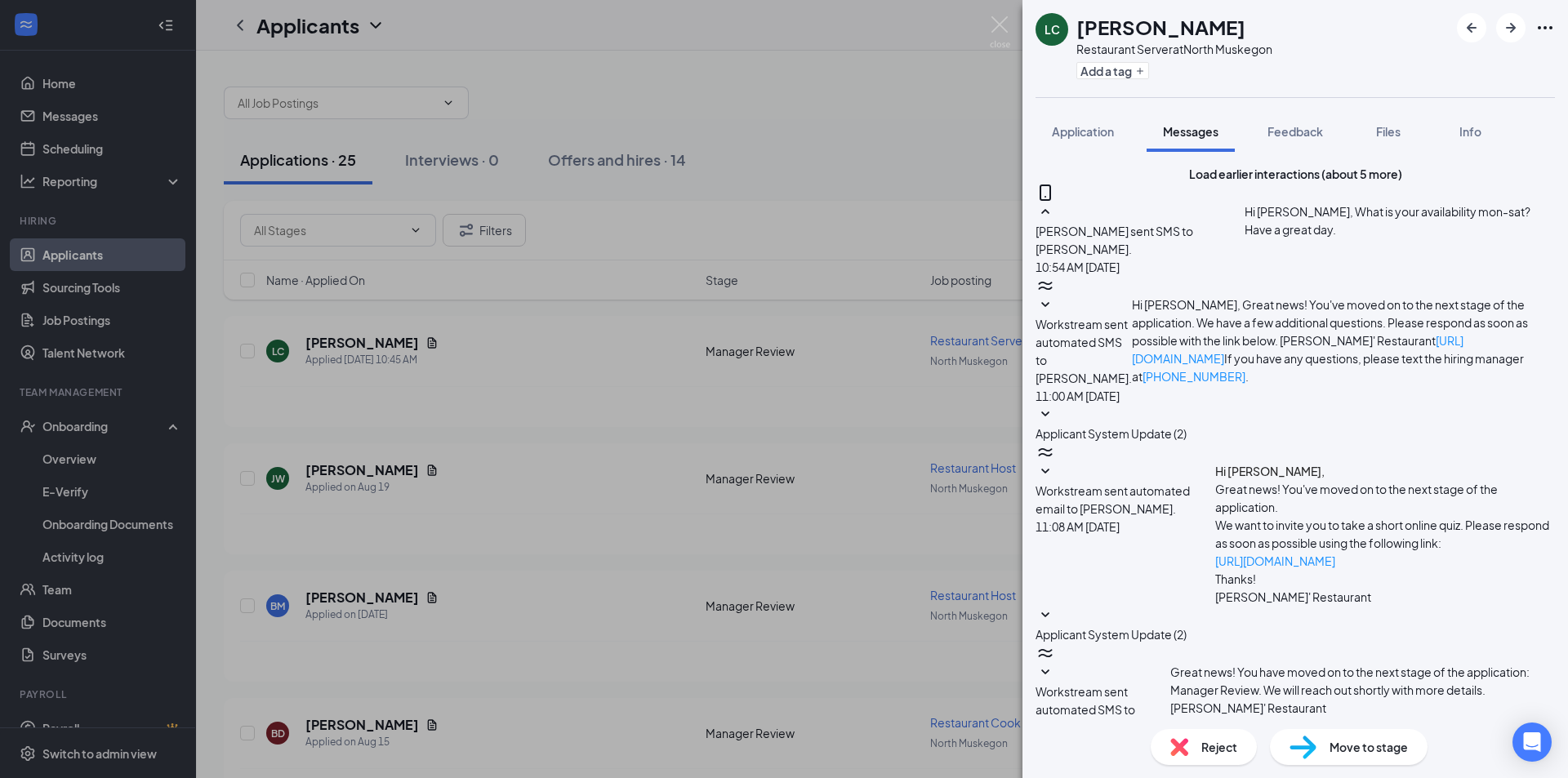
scroll to position [353, 0]
click at [1002, 28] on img at bounding box center [1000, 32] width 21 height 32
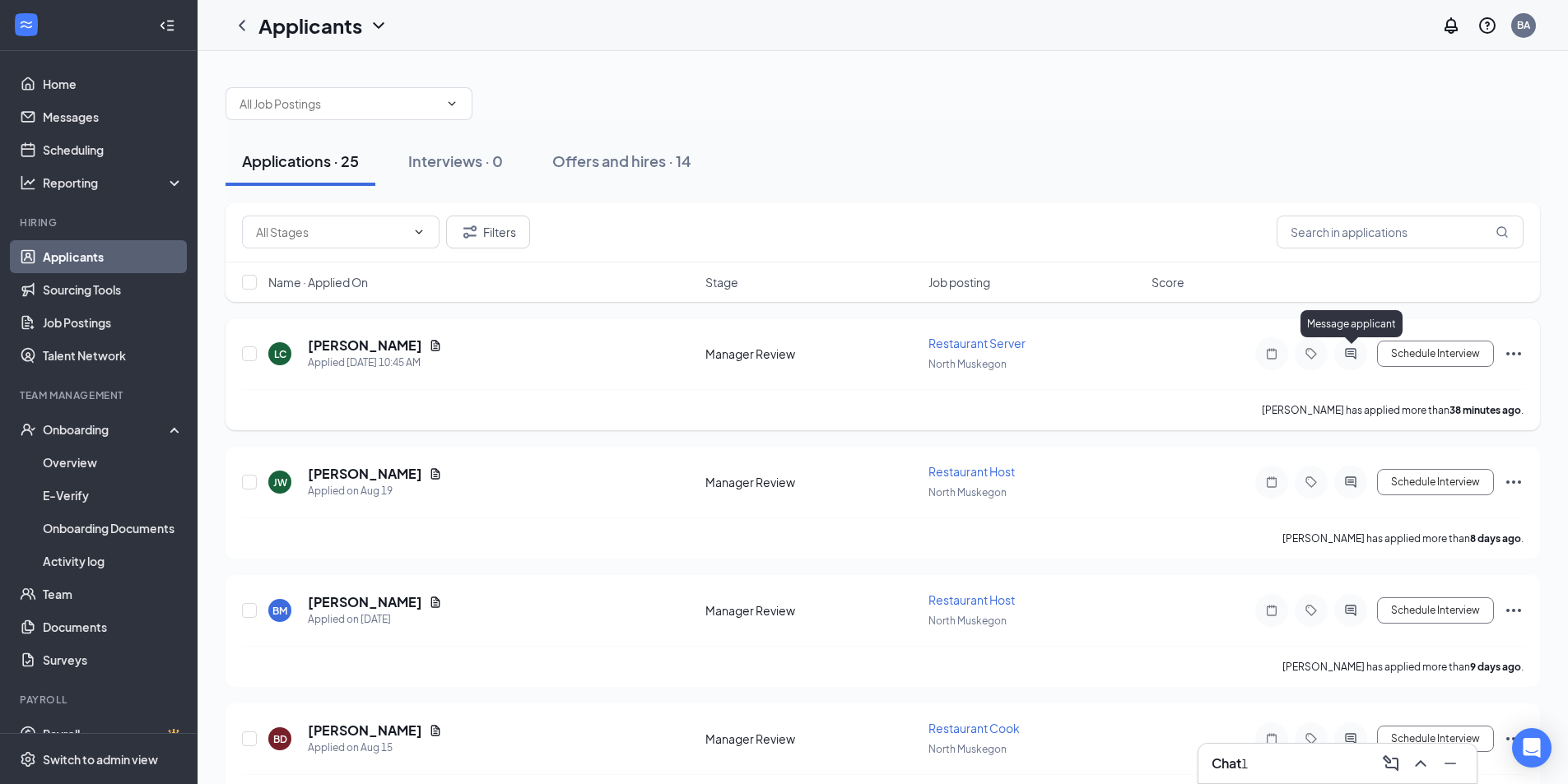
click at [1357, 357] on icon "ActiveChat" at bounding box center [1350, 354] width 20 height 13
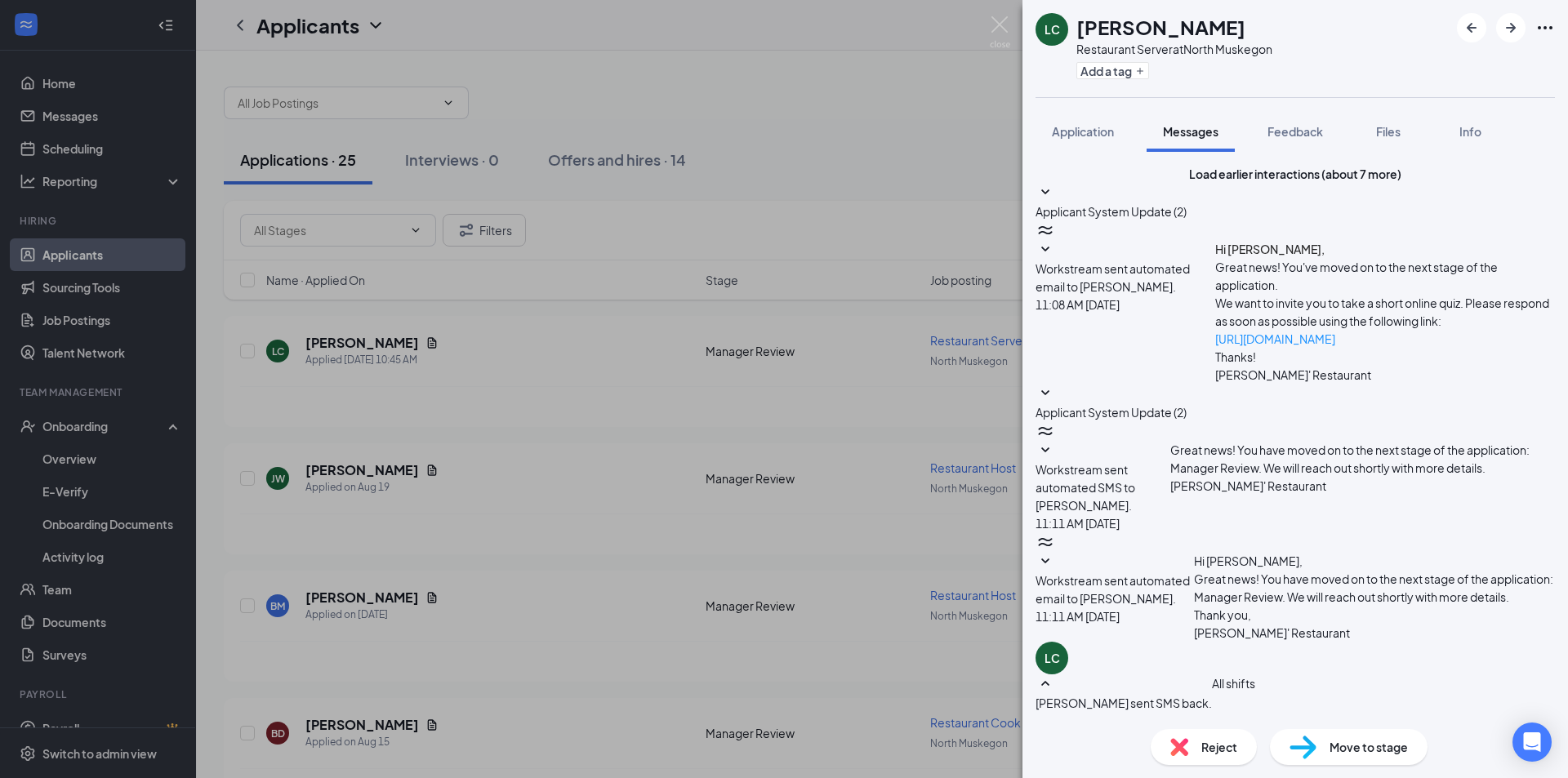
scroll to position [276, 0]
type textarea "see you then."
drag, startPoint x: 1485, startPoint y: 693, endPoint x: 1496, endPoint y: 557, distance: 136.4
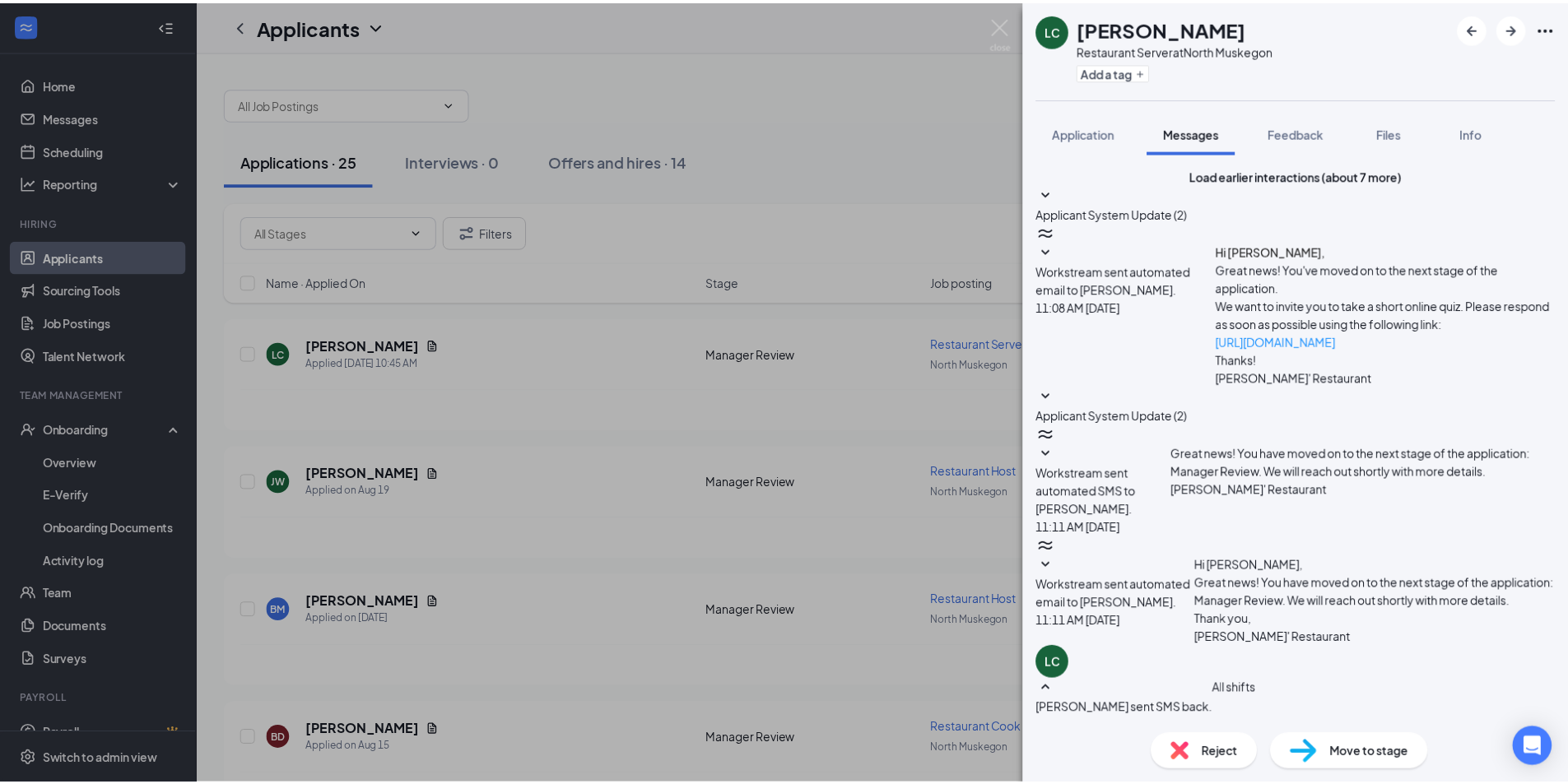
scroll to position [367, 0]
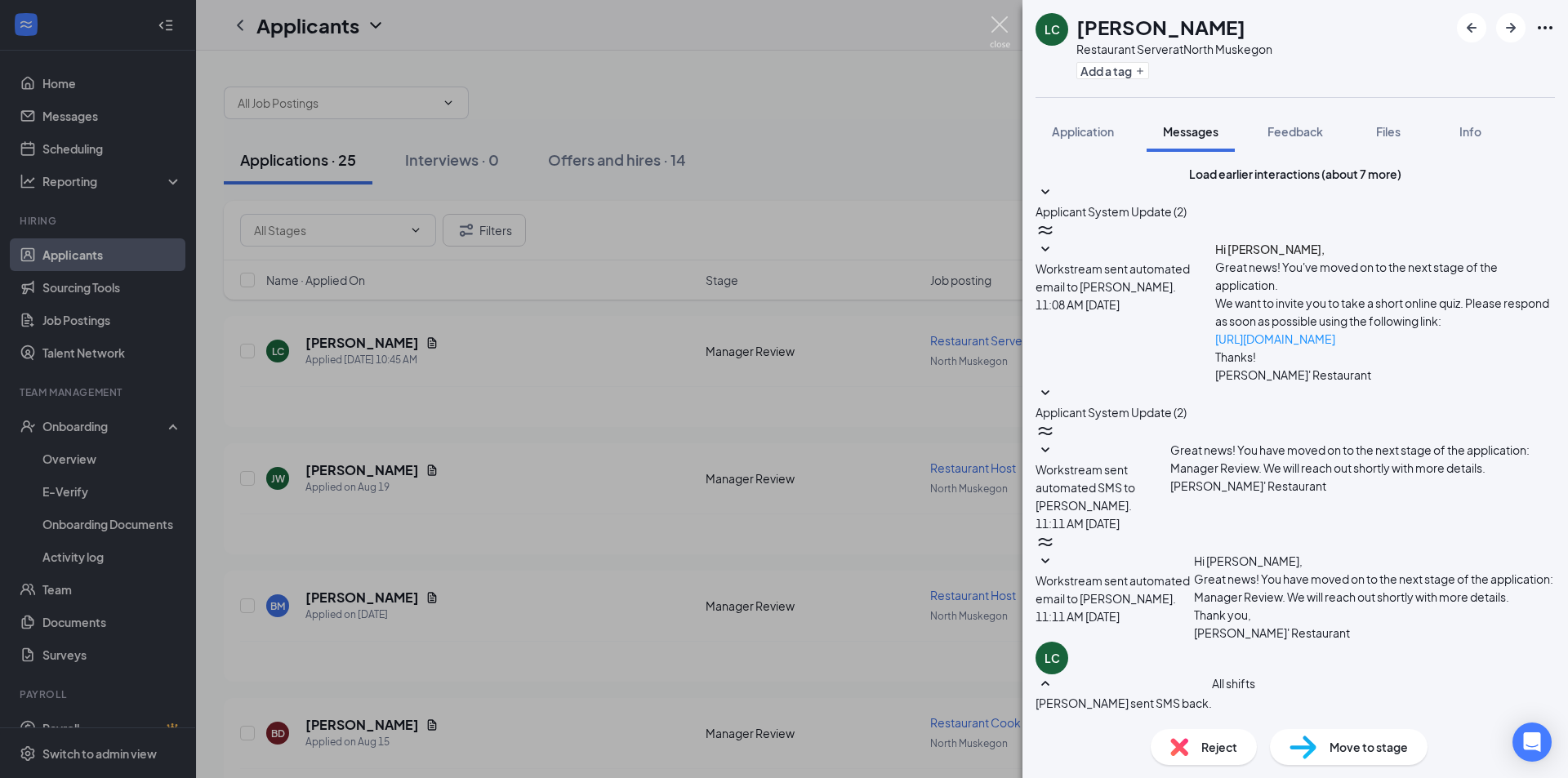
click at [997, 33] on img at bounding box center [1000, 32] width 21 height 32
